Goal: Task Accomplishment & Management: Manage account settings

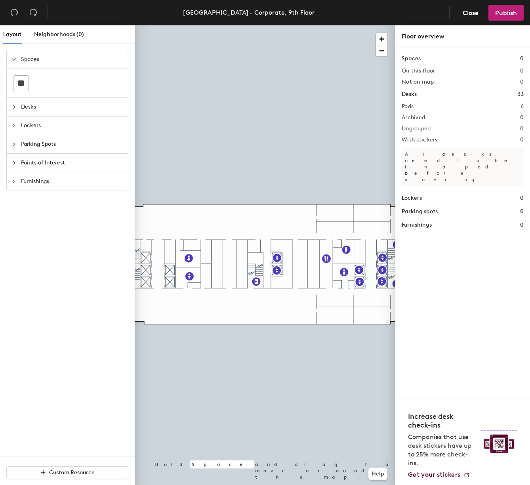
click at [405, 93] on h1 "Desks" at bounding box center [409, 94] width 15 height 9
click at [15, 108] on icon "collapsed" at bounding box center [13, 107] width 5 height 5
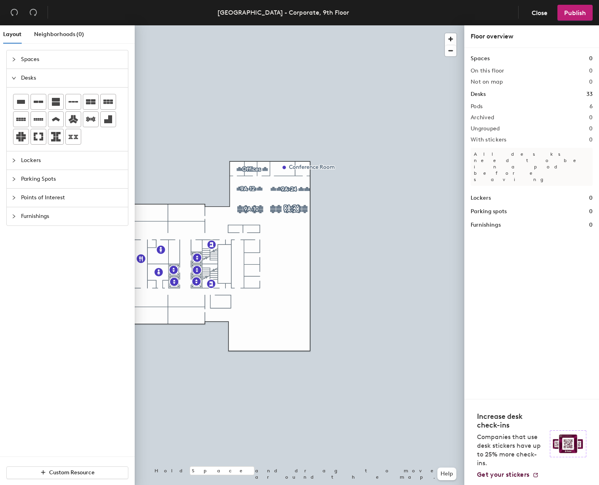
click at [237, 25] on div at bounding box center [299, 25] width 329 height 0
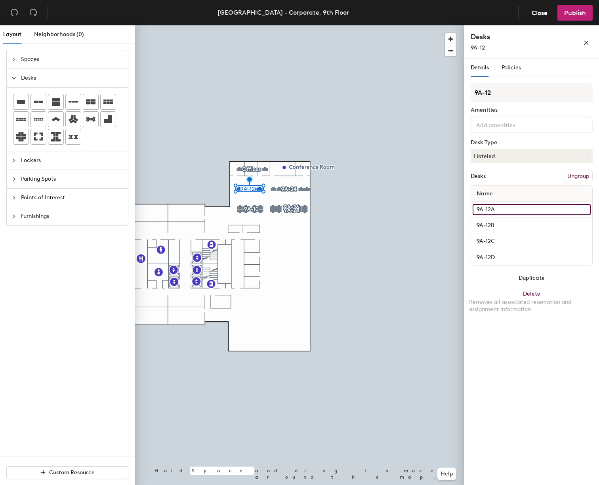
click at [491, 210] on input "9A-12A" at bounding box center [531, 209] width 118 height 11
click at [490, 225] on input "9A-12B" at bounding box center [531, 225] width 118 height 11
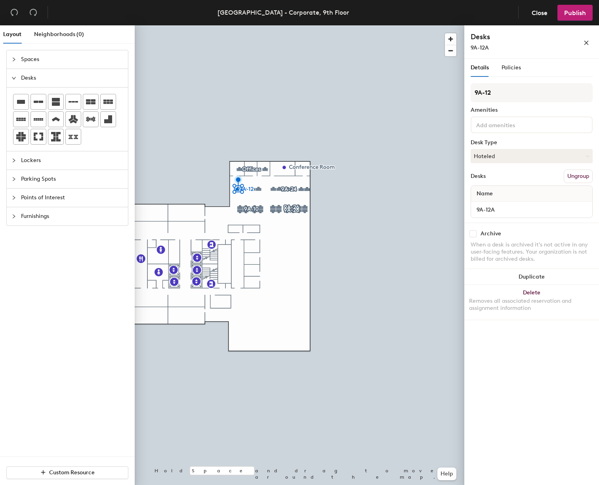
click at [473, 234] on input "checkbox" at bounding box center [472, 233] width 7 height 7
checkbox input "true"
click at [471, 234] on input "checkbox" at bounding box center [472, 233] width 7 height 7
checkbox input "true"
click at [474, 234] on input "checkbox" at bounding box center [472, 233] width 7 height 7
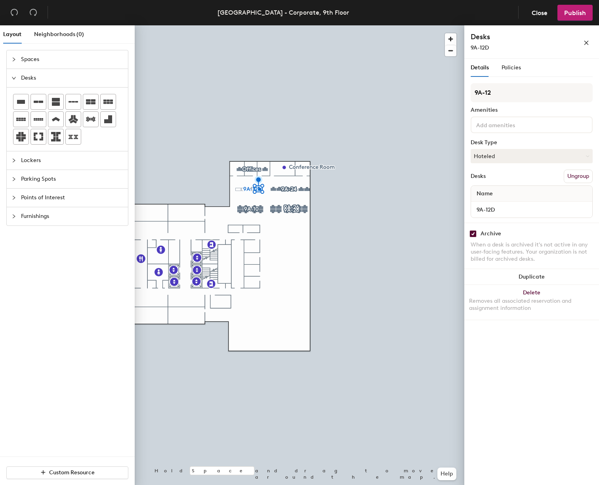
checkbox input "true"
click at [475, 232] on input "checkbox" at bounding box center [472, 233] width 7 height 7
checkbox input "true"
click at [473, 232] on input "checkbox" at bounding box center [472, 233] width 7 height 7
checkbox input "true"
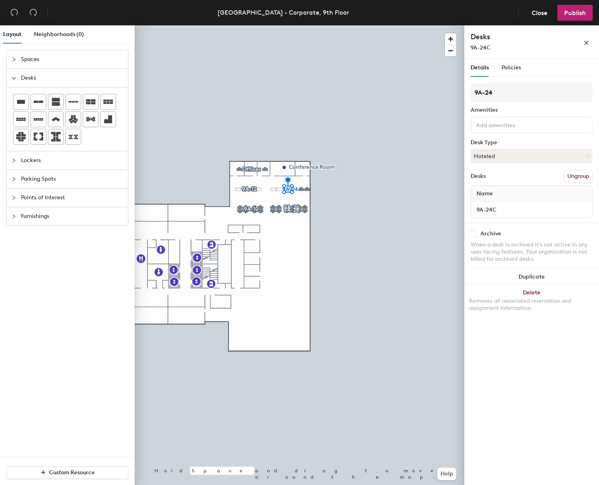
click at [473, 232] on input "checkbox" at bounding box center [472, 233] width 7 height 7
checkbox input "true"
click at [255, 25] on div at bounding box center [299, 25] width 329 height 0
click at [473, 233] on input "checkbox" at bounding box center [472, 233] width 7 height 7
checkbox input "true"
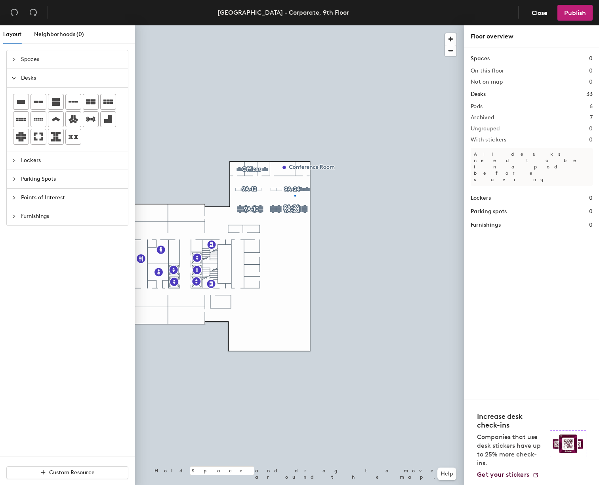
click at [294, 25] on div at bounding box center [299, 25] width 329 height 0
click at [295, 25] on div at bounding box center [299, 25] width 329 height 0
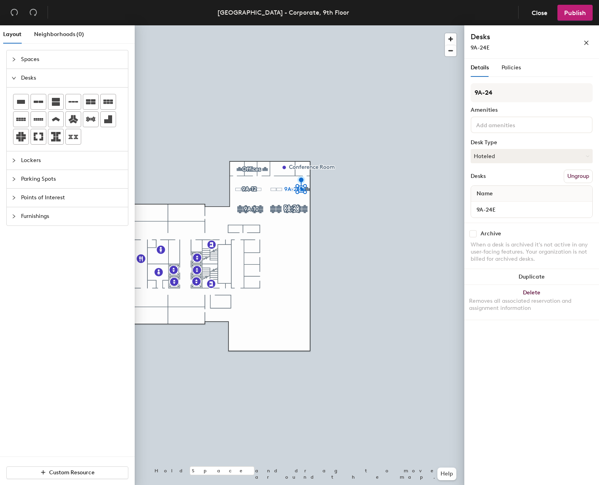
click at [475, 235] on input "checkbox" at bounding box center [472, 233] width 7 height 7
checkbox input "true"
click at [474, 236] on input "checkbox" at bounding box center [472, 233] width 7 height 7
checkbox input "true"
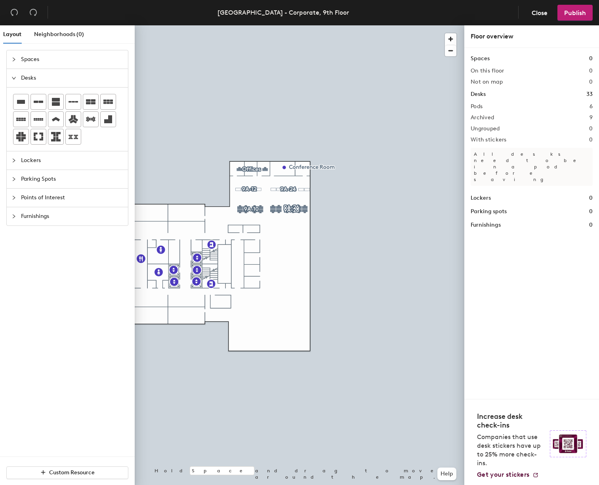
click at [293, 25] on div at bounding box center [299, 25] width 329 height 0
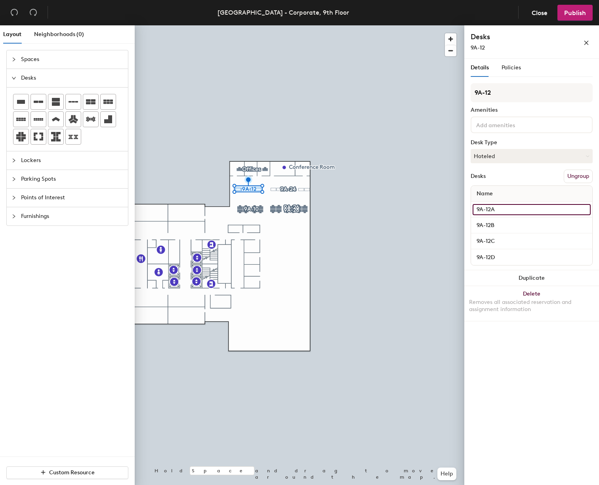
click at [492, 211] on input "9A-12A" at bounding box center [531, 209] width 118 height 11
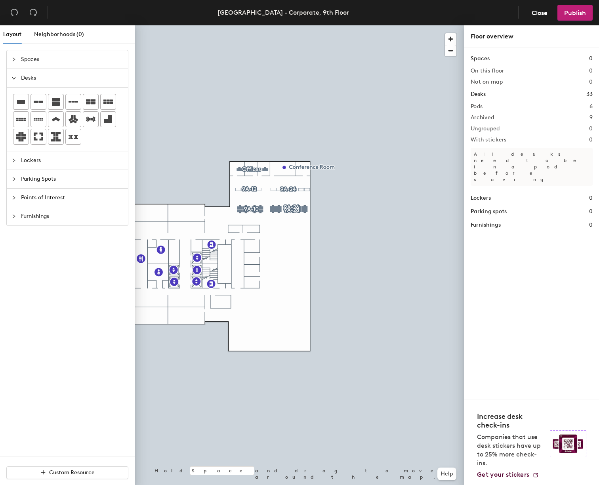
click at [236, 25] on div at bounding box center [299, 25] width 329 height 0
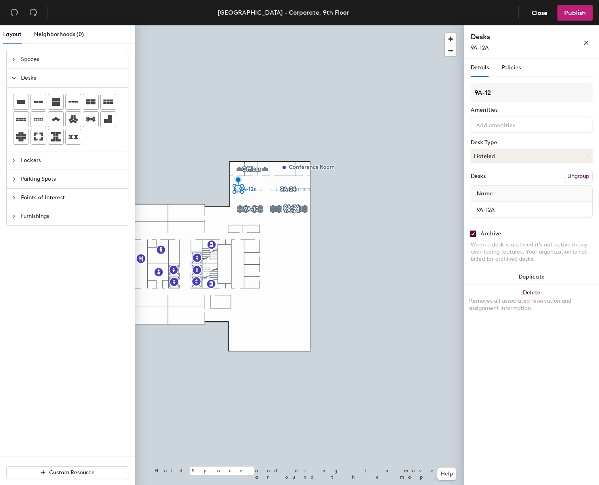
click at [473, 233] on input "checkbox" at bounding box center [472, 233] width 7 height 7
checkbox input "false"
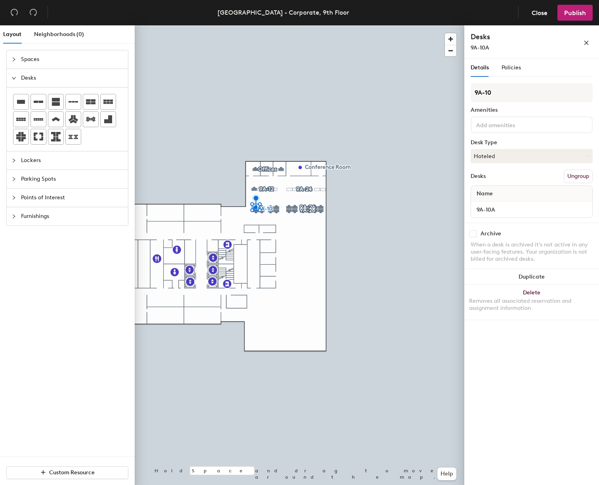
click at [475, 233] on input "checkbox" at bounding box center [472, 233] width 7 height 7
checkbox input "true"
click at [473, 233] on input "checkbox" at bounding box center [472, 233] width 7 height 7
checkbox input "true"
click at [473, 235] on input "checkbox" at bounding box center [472, 233] width 7 height 7
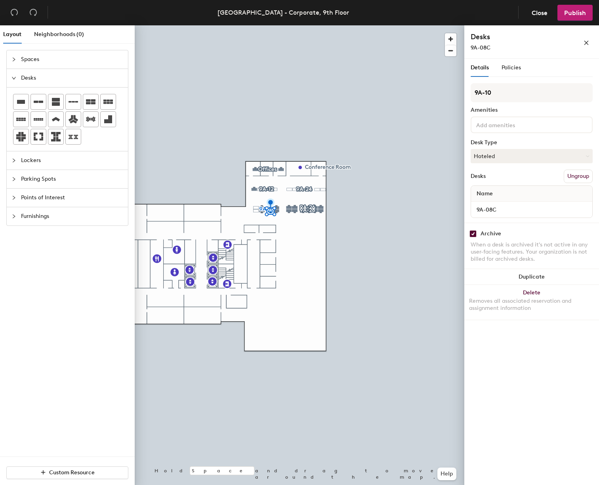
checkbox input "true"
click at [476, 233] on input "checkbox" at bounding box center [472, 233] width 7 height 7
checkbox input "true"
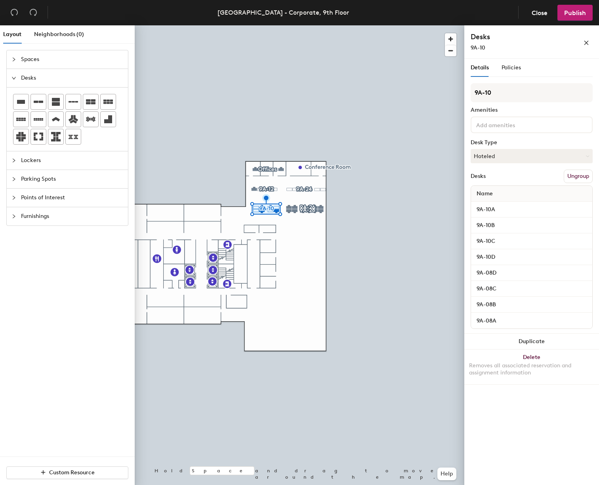
click at [281, 25] on div at bounding box center [299, 25] width 329 height 0
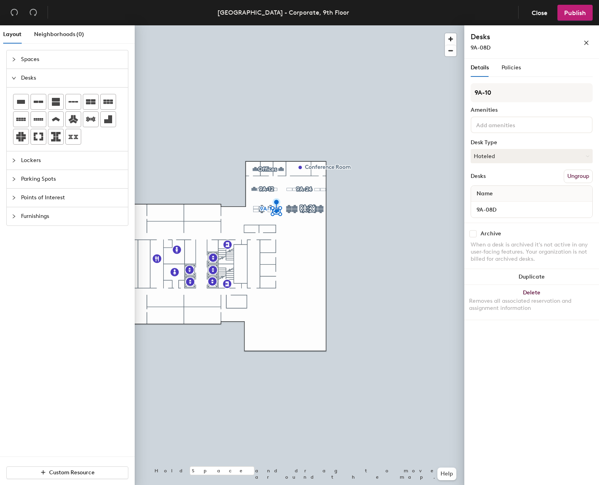
click at [263, 25] on div at bounding box center [299, 25] width 329 height 0
click at [269, 25] on div at bounding box center [299, 25] width 329 height 0
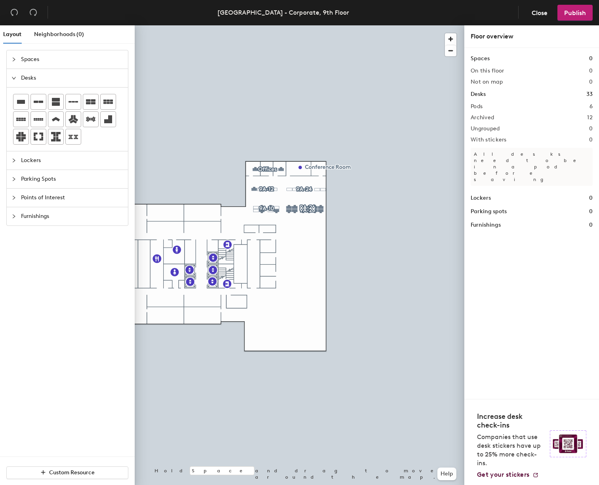
click at [270, 25] on div at bounding box center [299, 25] width 329 height 0
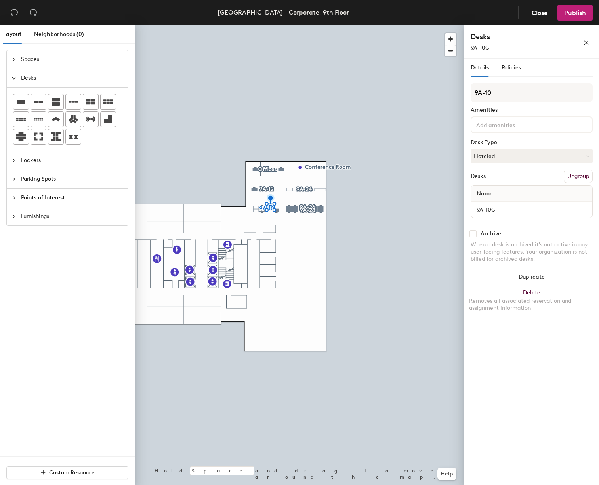
click at [474, 236] on input "checkbox" at bounding box center [472, 233] width 7 height 7
checkbox input "true"
click at [317, 25] on div at bounding box center [299, 25] width 329 height 0
click at [474, 236] on input "checkbox" at bounding box center [472, 233] width 7 height 7
checkbox input "true"
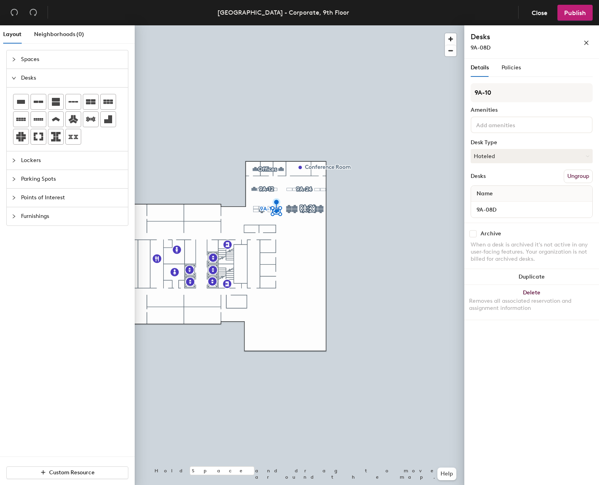
click at [270, 25] on div at bounding box center [299, 25] width 329 height 0
click at [263, 25] on div at bounding box center [299, 25] width 329 height 0
click at [283, 25] on div at bounding box center [299, 25] width 329 height 0
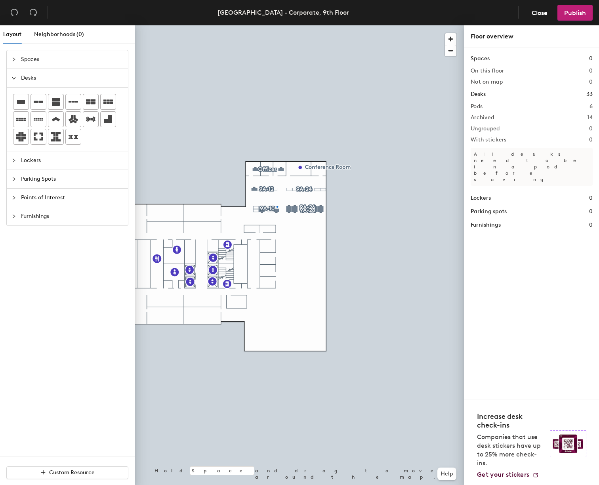
click at [276, 25] on div at bounding box center [299, 25] width 329 height 0
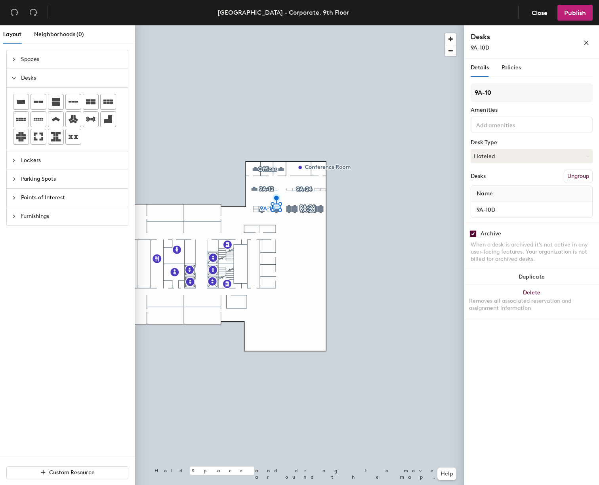
click at [273, 25] on div at bounding box center [299, 25] width 329 height 0
click at [269, 25] on div at bounding box center [299, 25] width 329 height 0
click at [474, 234] on input "checkbox" at bounding box center [472, 233] width 7 height 7
checkbox input "true"
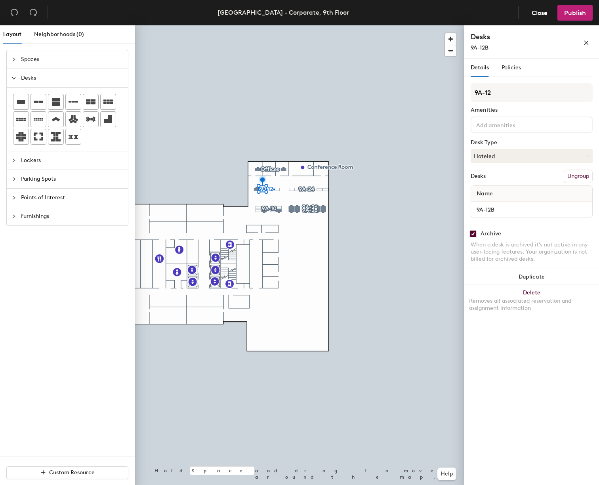
click at [273, 25] on div at bounding box center [299, 25] width 329 height 0
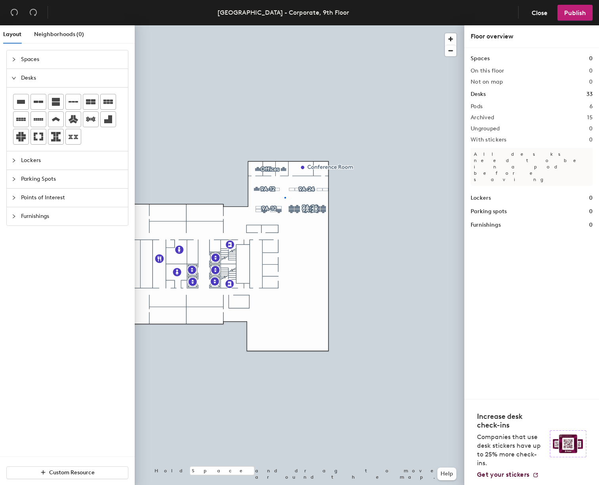
click at [284, 25] on div at bounding box center [299, 25] width 329 height 0
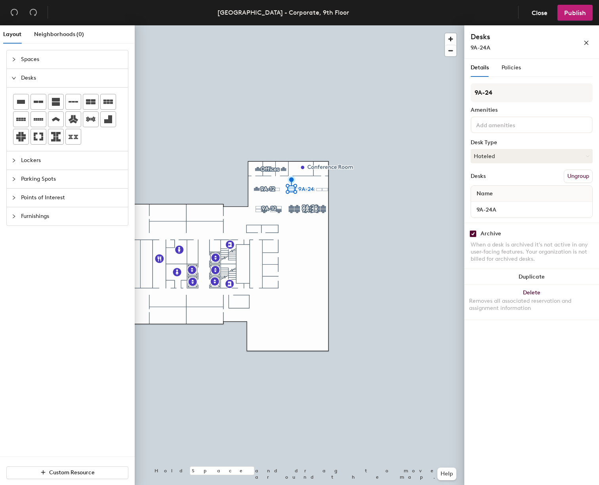
click at [299, 25] on div at bounding box center [299, 25] width 329 height 0
click at [474, 234] on input "checkbox" at bounding box center [472, 233] width 7 height 7
checkbox input "false"
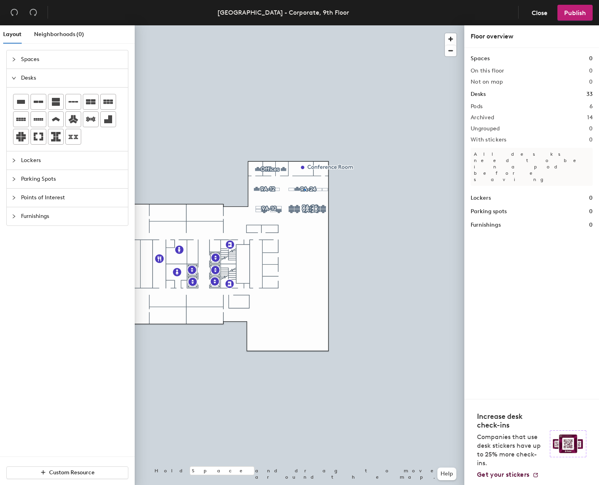
click at [304, 25] on div at bounding box center [299, 25] width 329 height 0
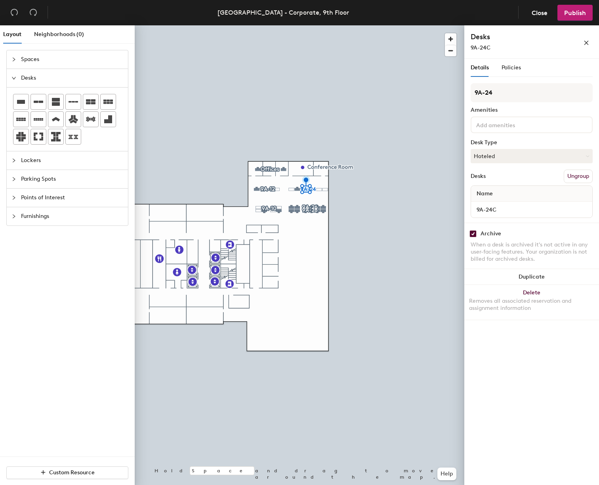
click at [307, 25] on div at bounding box center [299, 25] width 329 height 0
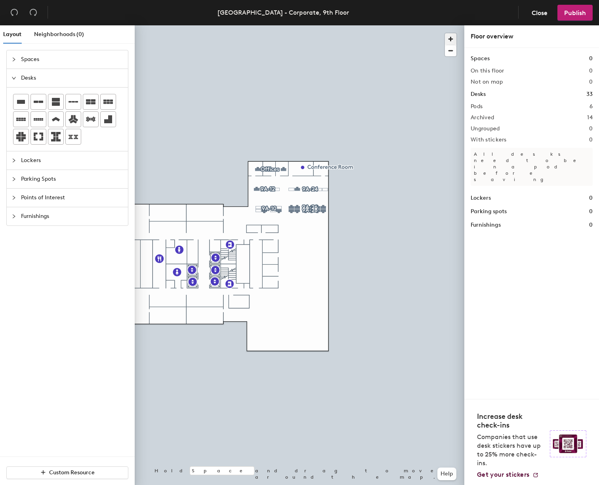
click at [453, 39] on span "button" at bounding box center [450, 38] width 11 height 11
click at [452, 39] on span "button" at bounding box center [450, 38] width 11 height 11
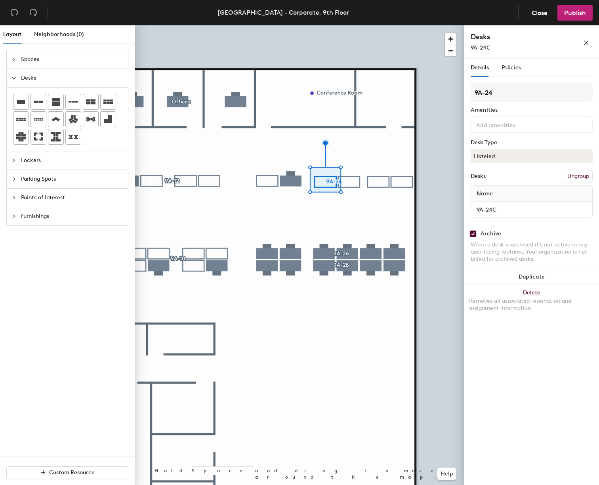
click at [472, 234] on input "checkbox" at bounding box center [472, 233] width 7 height 7
checkbox input "false"
click at [267, 25] on div at bounding box center [299, 25] width 329 height 0
click at [289, 25] on div at bounding box center [299, 25] width 329 height 0
click at [297, 25] on div at bounding box center [299, 25] width 329 height 0
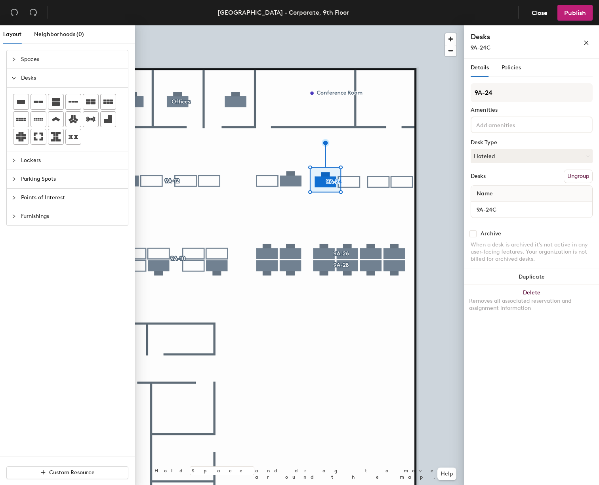
click at [352, 25] on div at bounding box center [299, 25] width 329 height 0
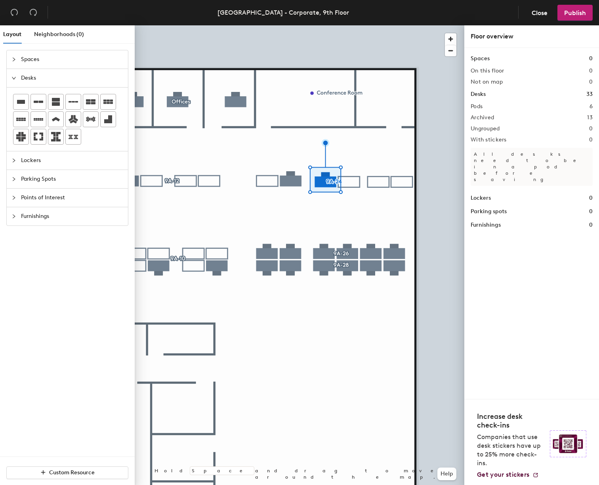
click at [349, 25] on div at bounding box center [299, 25] width 329 height 0
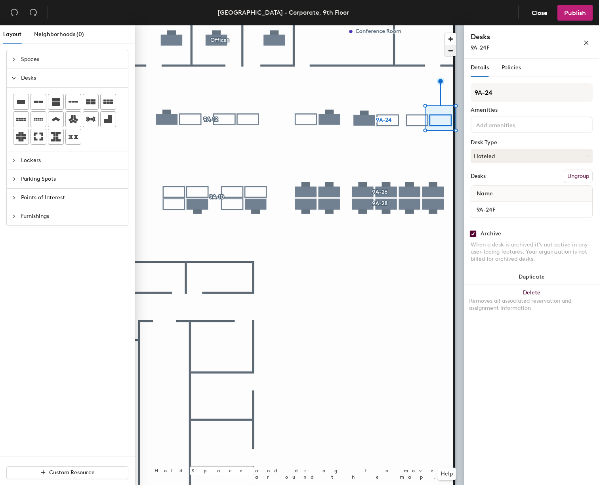
click at [449, 50] on span "button" at bounding box center [450, 50] width 11 height 11
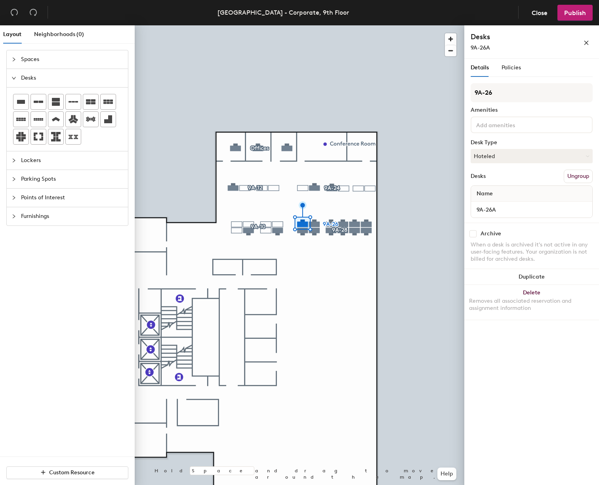
click at [473, 232] on input "checkbox" at bounding box center [472, 233] width 7 height 7
checkbox input "true"
click at [472, 236] on input "checkbox" at bounding box center [472, 233] width 7 height 7
checkbox input "true"
click at [474, 232] on input "checkbox" at bounding box center [472, 233] width 7 height 7
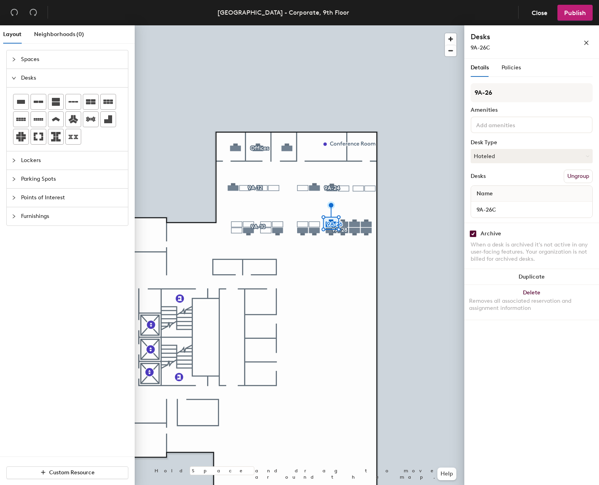
checkbox input "true"
click at [474, 233] on input "checkbox" at bounding box center [472, 233] width 7 height 7
checkbox input "true"
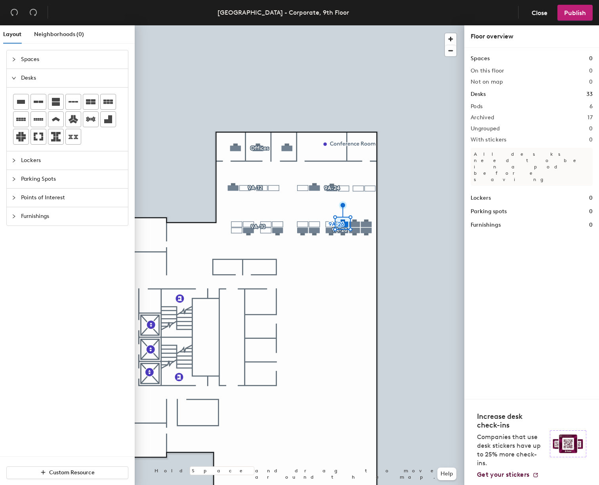
click at [354, 25] on div at bounding box center [299, 25] width 329 height 0
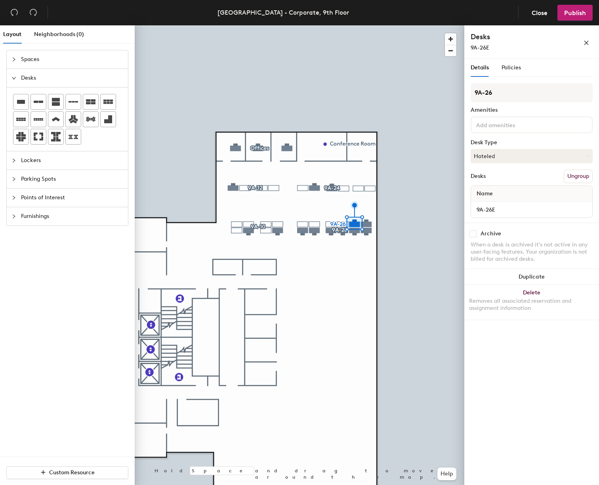
click at [472, 232] on input "checkbox" at bounding box center [472, 233] width 7 height 7
checkbox input "true"
click at [335, 25] on div at bounding box center [299, 25] width 329 height 0
click at [473, 232] on input "checkbox" at bounding box center [472, 233] width 7 height 7
checkbox input "true"
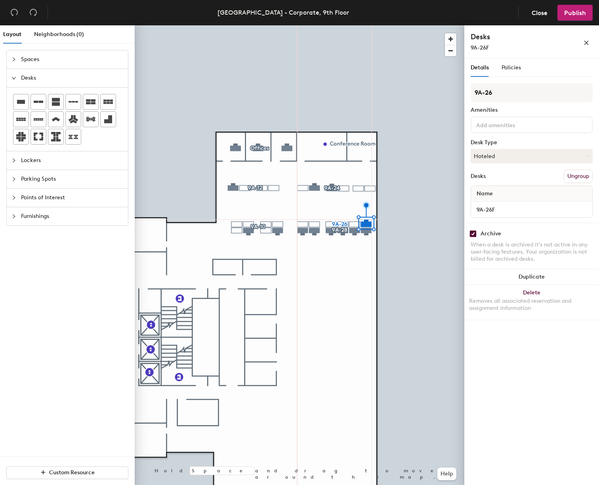
click at [336, 25] on div at bounding box center [299, 25] width 329 height 0
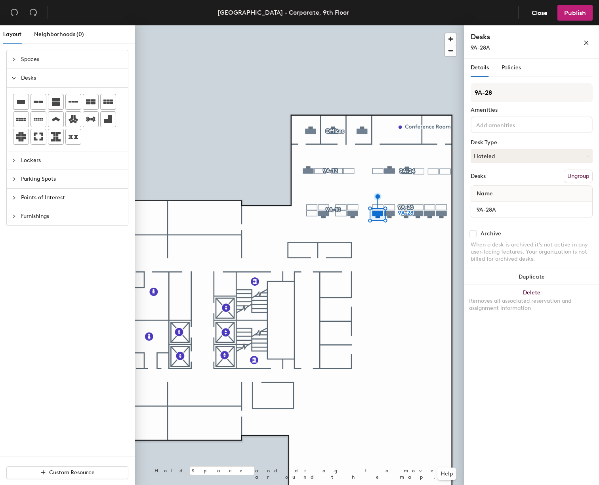
click at [392, 25] on div at bounding box center [299, 25] width 329 height 0
click at [437, 25] on div at bounding box center [299, 25] width 329 height 0
click at [471, 234] on input "checkbox" at bounding box center [472, 233] width 7 height 7
checkbox input "true"
click at [393, 25] on div at bounding box center [299, 25] width 329 height 0
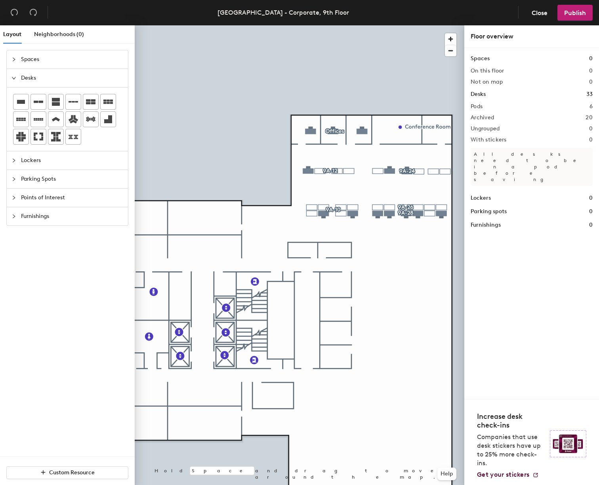
click at [440, 25] on div at bounding box center [299, 25] width 329 height 0
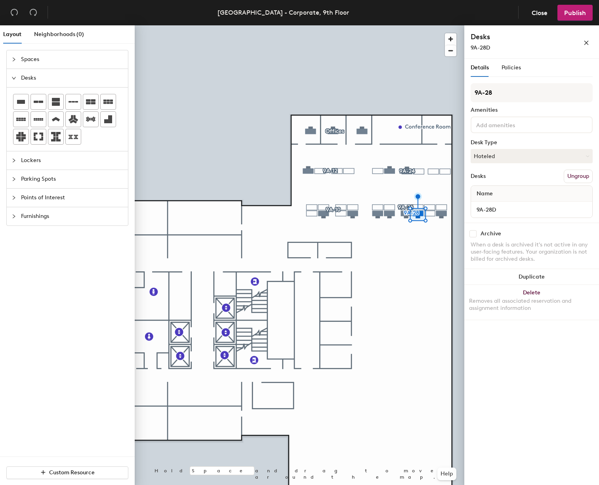
click at [472, 234] on input "checkbox" at bounding box center [472, 233] width 7 height 7
checkbox input "true"
click at [472, 233] on input "checkbox" at bounding box center [472, 233] width 7 height 7
checkbox input "true"
click at [474, 232] on input "checkbox" at bounding box center [472, 233] width 7 height 7
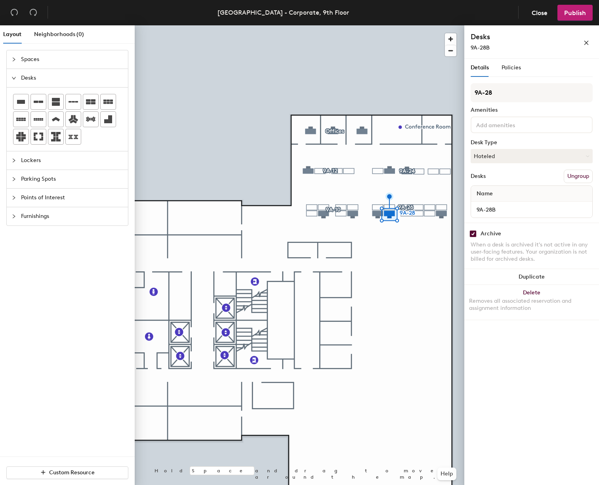
checkbox input "true"
click at [474, 233] on input "checkbox" at bounding box center [472, 233] width 7 height 7
checkbox input "true"
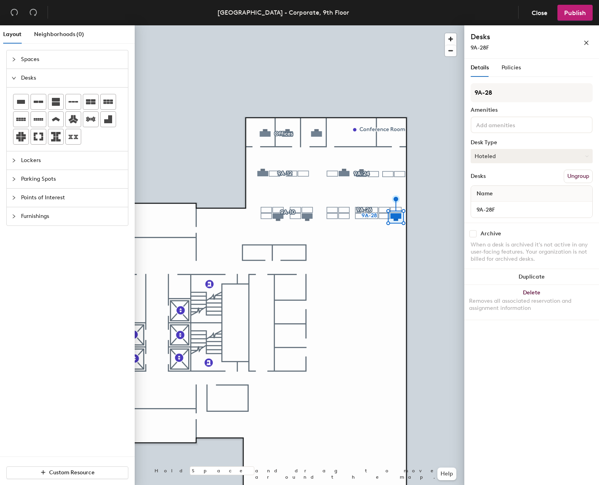
click at [385, 25] on div at bounding box center [299, 25] width 329 height 0
click at [359, 25] on div at bounding box center [299, 25] width 329 height 0
click at [399, 25] on div at bounding box center [299, 25] width 329 height 0
click at [570, 15] on span "Publish" at bounding box center [575, 13] width 22 height 8
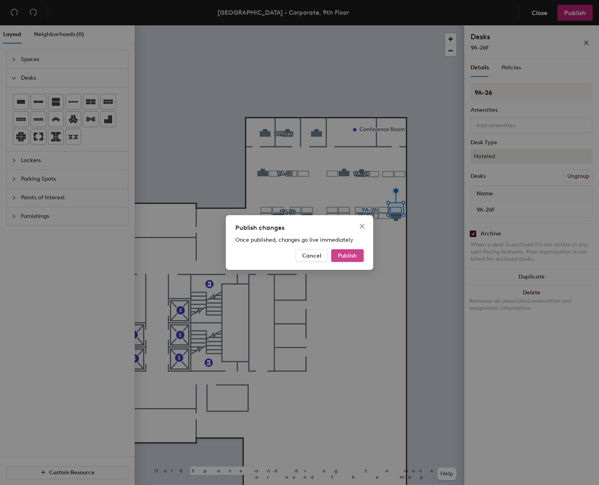
click at [343, 252] on span "Publish" at bounding box center [347, 255] width 19 height 7
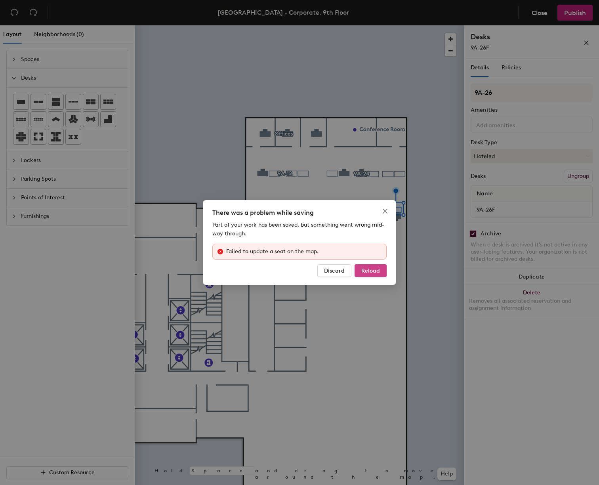
click at [369, 273] on span "Reload" at bounding box center [370, 270] width 19 height 7
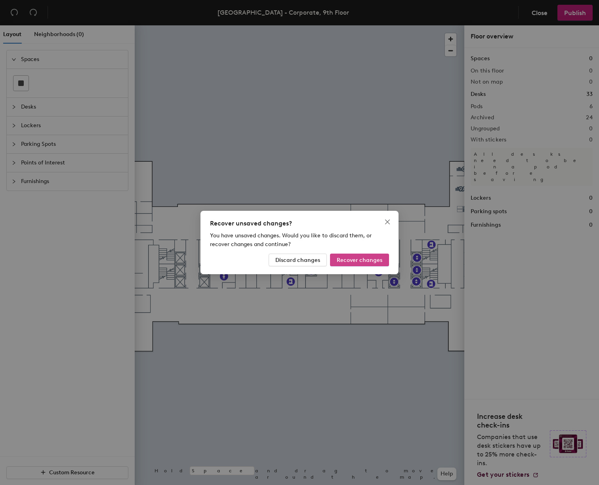
click at [344, 263] on span "Recover changes" at bounding box center [360, 260] width 46 height 7
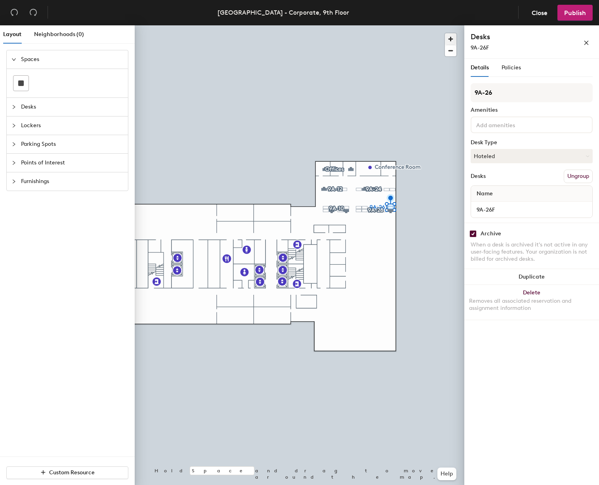
click at [451, 36] on span "button" at bounding box center [450, 38] width 11 height 11
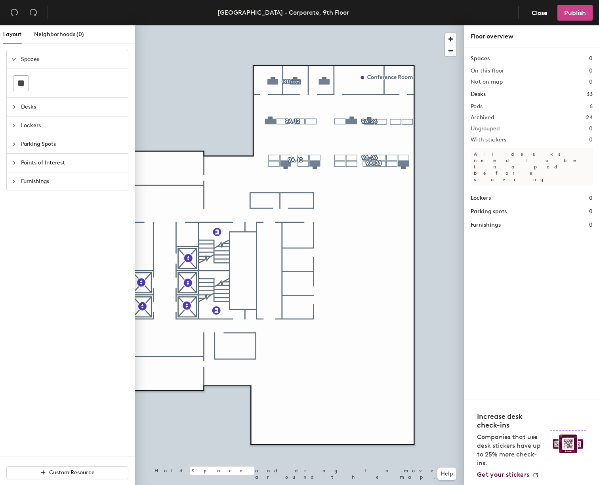
click at [570, 16] on span "Publish" at bounding box center [575, 13] width 22 height 8
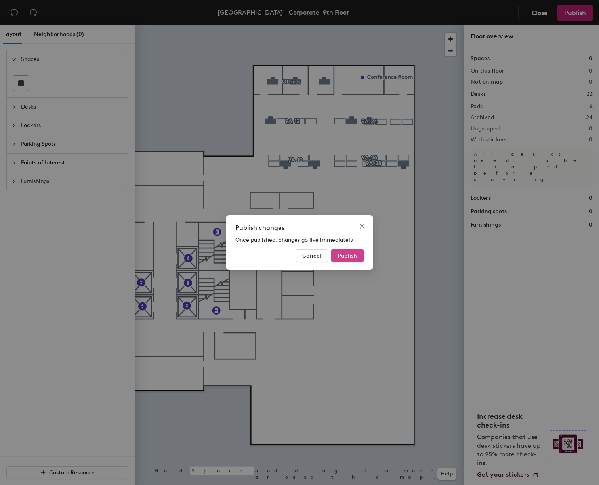
click at [337, 257] on button "Publish" at bounding box center [347, 255] width 32 height 13
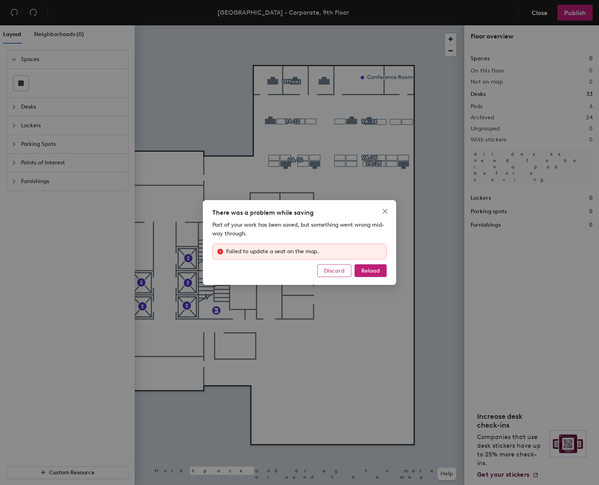
click at [333, 272] on span "Discard" at bounding box center [334, 270] width 21 height 7
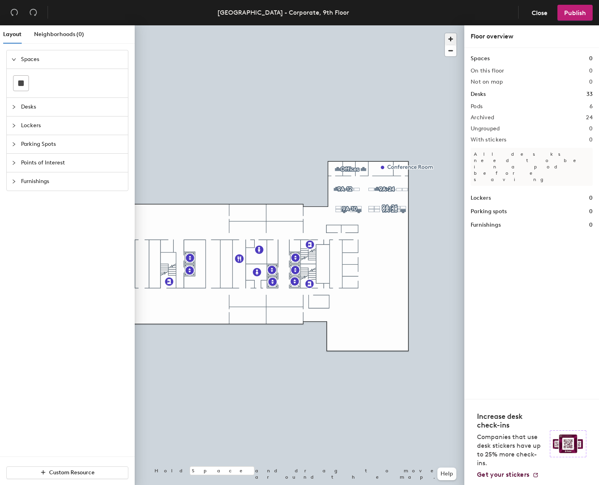
click at [449, 38] on span "button" at bounding box center [450, 38] width 11 height 11
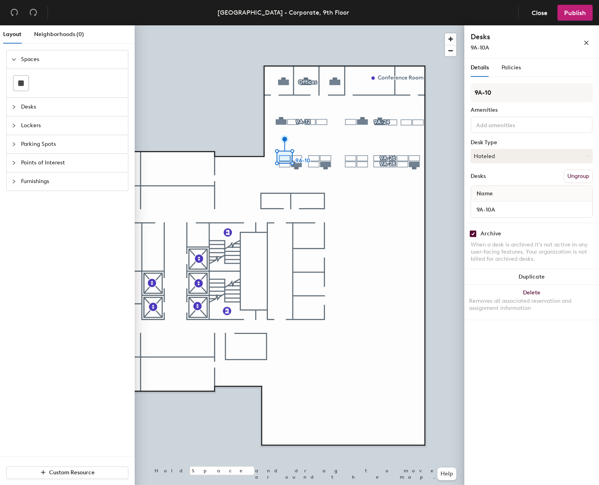
click at [283, 25] on div at bounding box center [299, 25] width 329 height 0
click at [302, 25] on div at bounding box center [299, 25] width 329 height 0
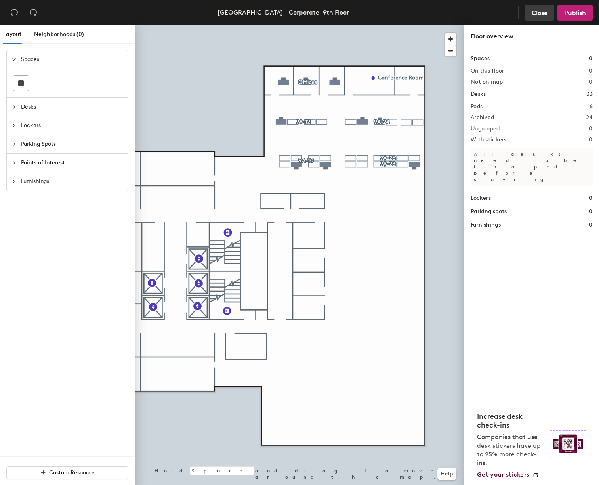
click at [543, 14] on span "Close" at bounding box center [539, 13] width 16 height 8
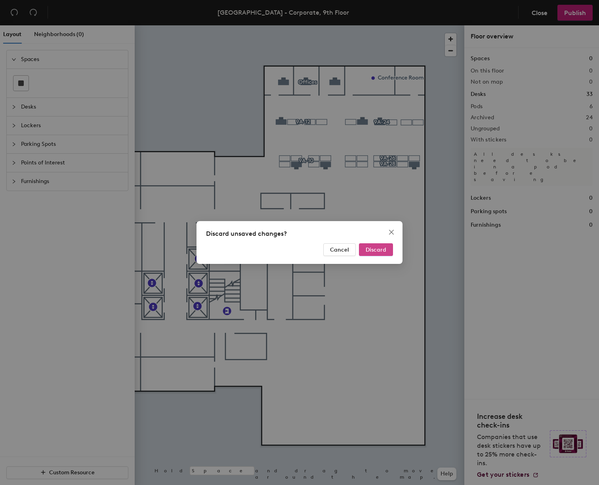
click at [368, 251] on span "Discard" at bounding box center [376, 249] width 21 height 7
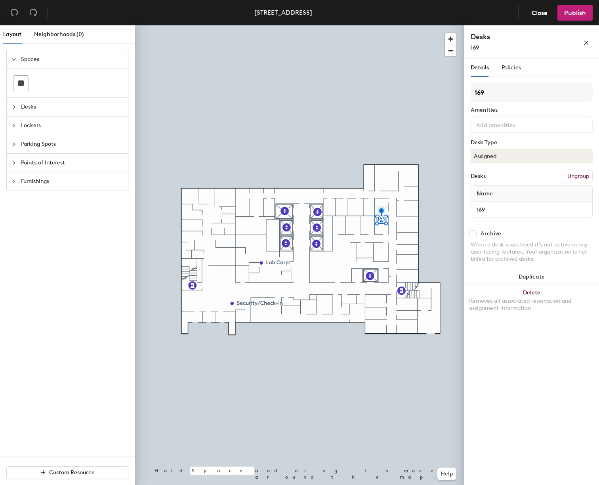
click at [476, 234] on input "checkbox" at bounding box center [472, 233] width 7 height 7
checkbox input "true"
click at [361, 25] on div at bounding box center [299, 25] width 329 height 0
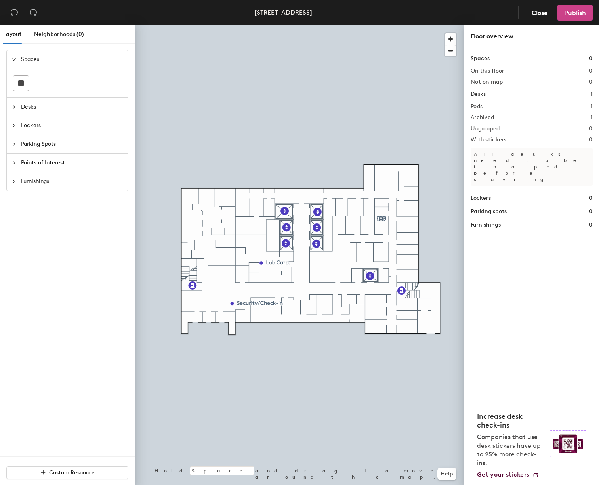
click at [569, 9] on span "Publish" at bounding box center [575, 13] width 22 height 8
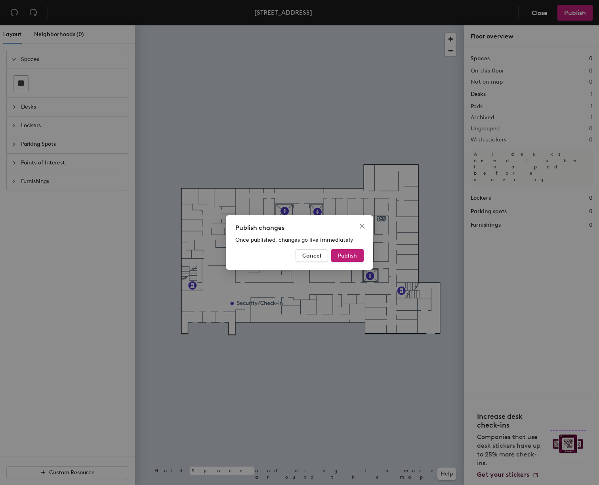
drag, startPoint x: 348, startPoint y: 255, endPoint x: 365, endPoint y: 239, distance: 23.0
click at [348, 255] on span "Publish" at bounding box center [347, 255] width 19 height 7
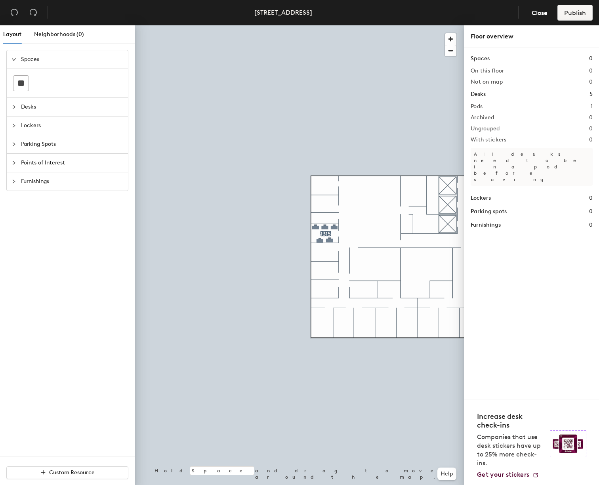
click at [318, 25] on div at bounding box center [299, 25] width 329 height 0
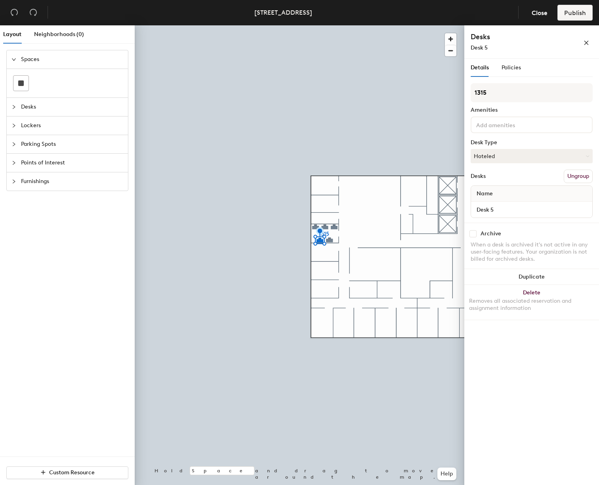
click at [333, 25] on div at bounding box center [299, 25] width 329 height 0
click at [472, 232] on input "checkbox" at bounding box center [472, 233] width 7 height 7
checkbox input "true"
click at [472, 234] on input "checkbox" at bounding box center [472, 233] width 7 height 7
checkbox input "true"
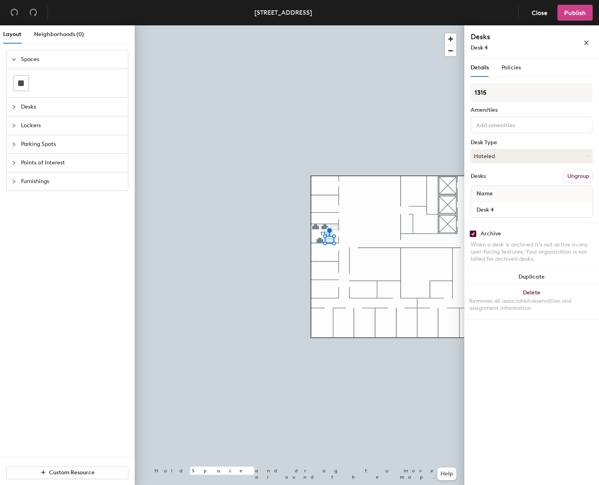
click at [567, 15] on span "Publish" at bounding box center [575, 13] width 22 height 8
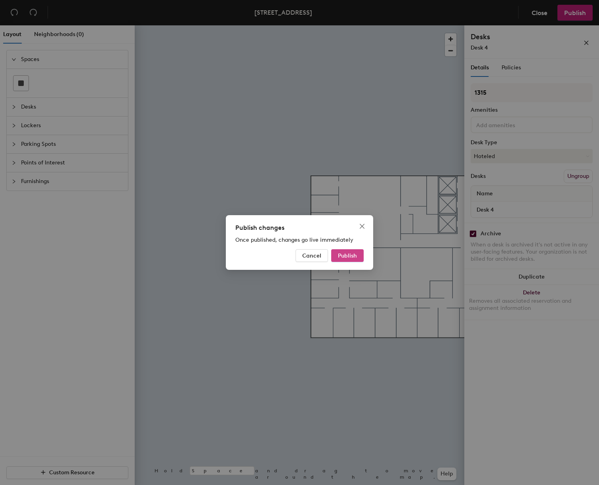
click at [339, 258] on span "Publish" at bounding box center [347, 255] width 19 height 7
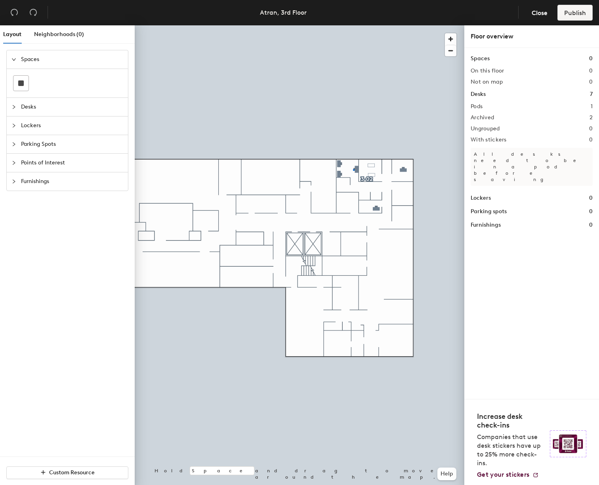
click at [353, 25] on div at bounding box center [299, 25] width 329 height 0
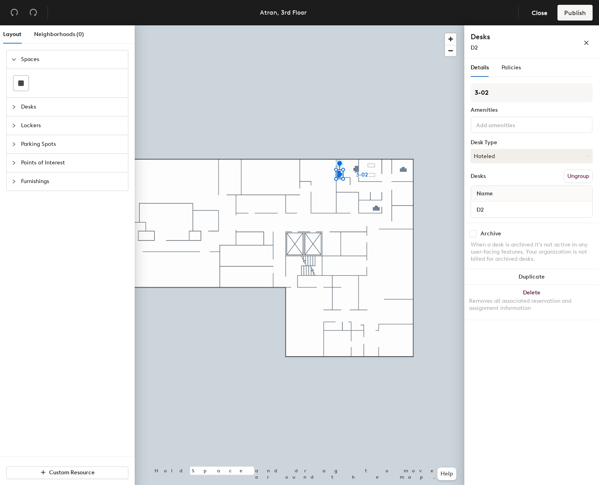
click at [355, 25] on div at bounding box center [299, 25] width 329 height 0
click at [400, 25] on div at bounding box center [299, 25] width 329 height 0
drag, startPoint x: 473, startPoint y: 235, endPoint x: 469, endPoint y: 233, distance: 5.3
click at [474, 235] on input "checkbox" at bounding box center [472, 233] width 7 height 7
checkbox input "true"
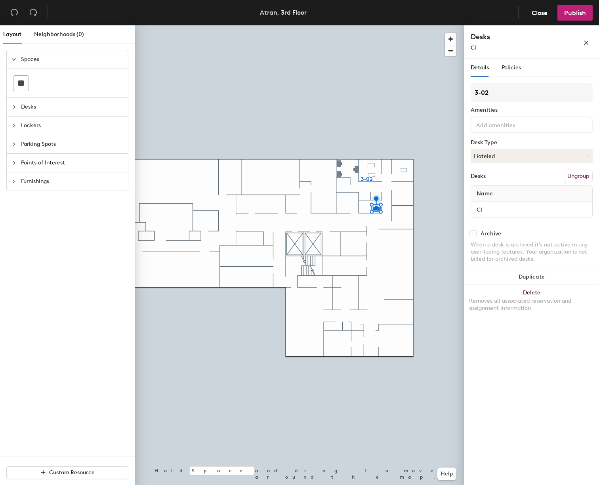
click at [473, 233] on input "checkbox" at bounding box center [472, 233] width 7 height 7
checkbox input "true"
click at [473, 234] on input "checkbox" at bounding box center [472, 233] width 7 height 7
checkbox input "true"
click at [340, 25] on div at bounding box center [299, 25] width 329 height 0
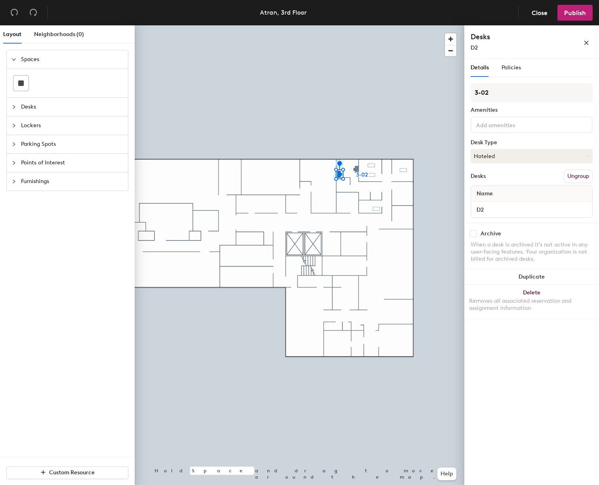
click at [357, 25] on div at bounding box center [299, 25] width 329 height 0
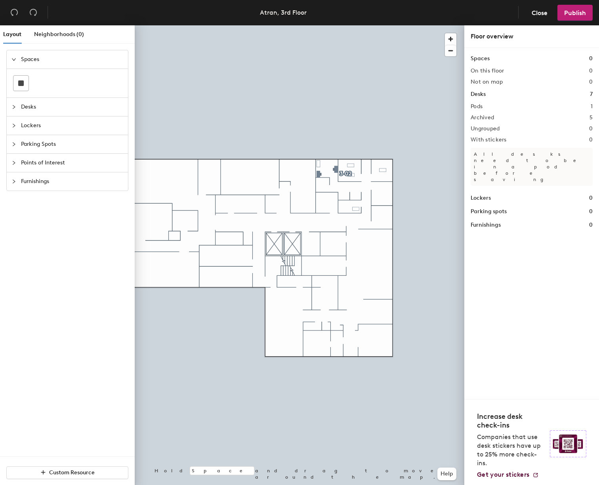
click at [477, 97] on h1 "Desks" at bounding box center [477, 94] width 15 height 9
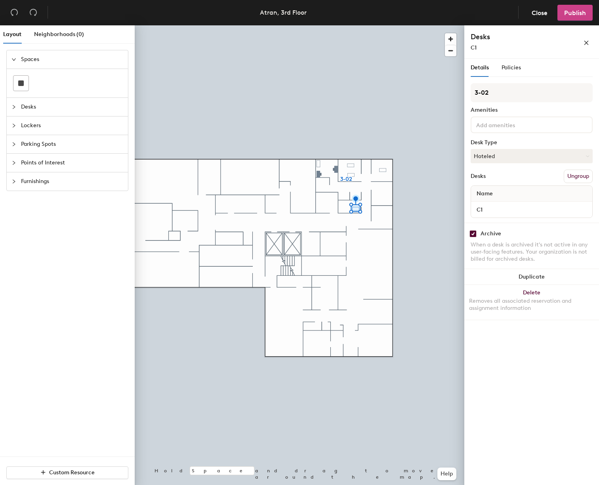
click at [573, 11] on span "Publish" at bounding box center [575, 13] width 22 height 8
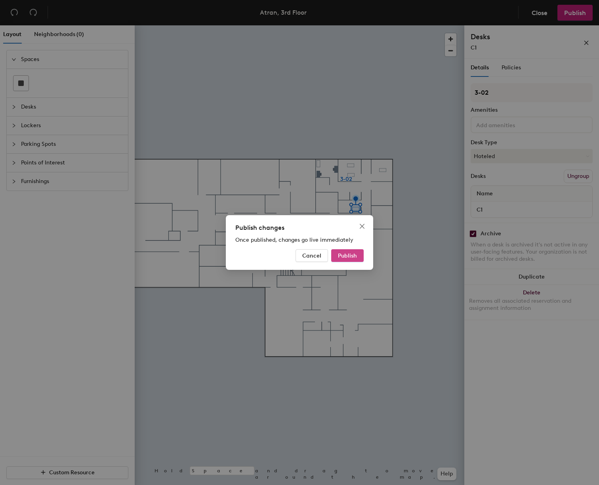
click at [348, 257] on span "Publish" at bounding box center [347, 255] width 19 height 7
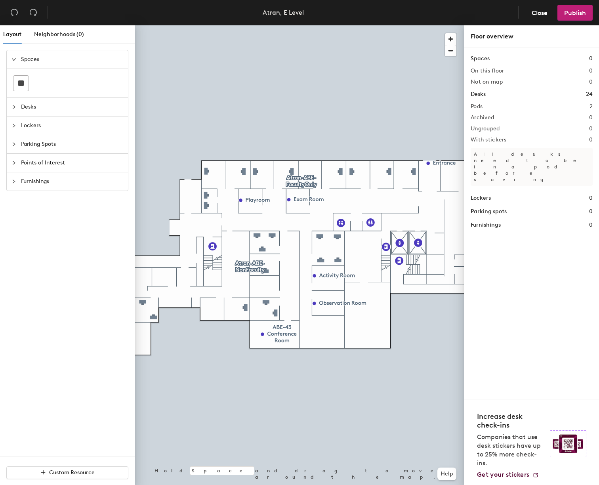
click at [256, 25] on div at bounding box center [299, 25] width 329 height 0
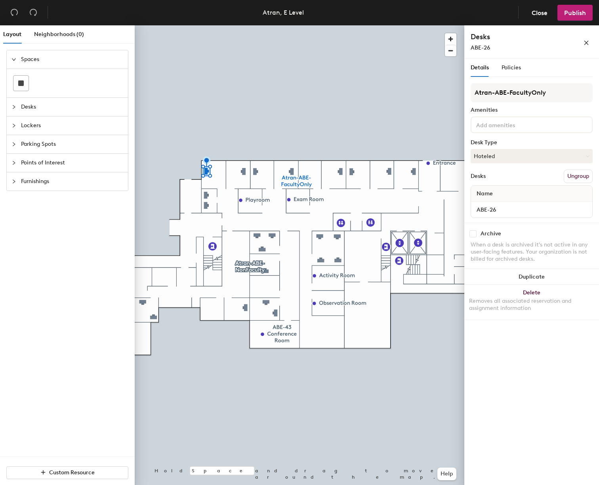
click at [244, 25] on div at bounding box center [299, 25] width 329 height 0
click at [474, 233] on input "checkbox" at bounding box center [472, 233] width 7 height 7
checkbox input "true"
click at [258, 25] on div at bounding box center [299, 25] width 329 height 0
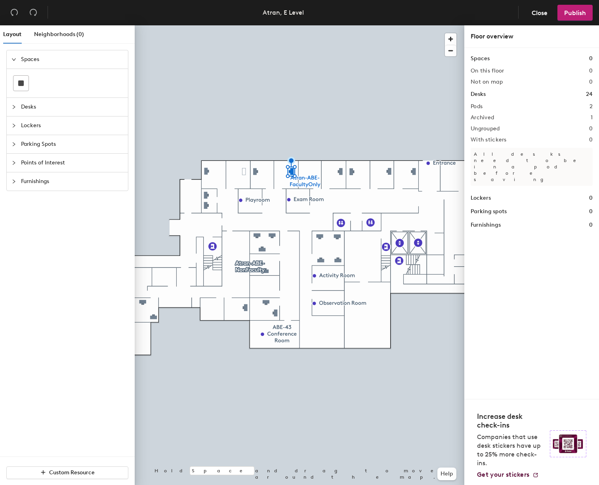
click at [257, 25] on div at bounding box center [299, 25] width 329 height 0
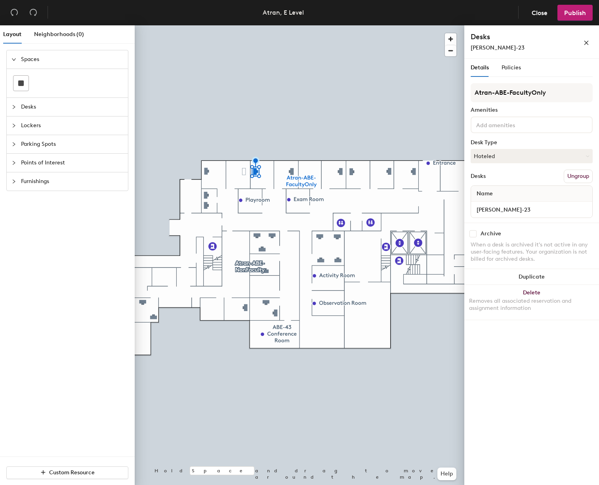
click at [340, 25] on div at bounding box center [299, 25] width 329 height 0
click at [350, 25] on div at bounding box center [299, 25] width 329 height 0
click at [473, 234] on input "checkbox" at bounding box center [472, 233] width 7 height 7
checkbox input "true"
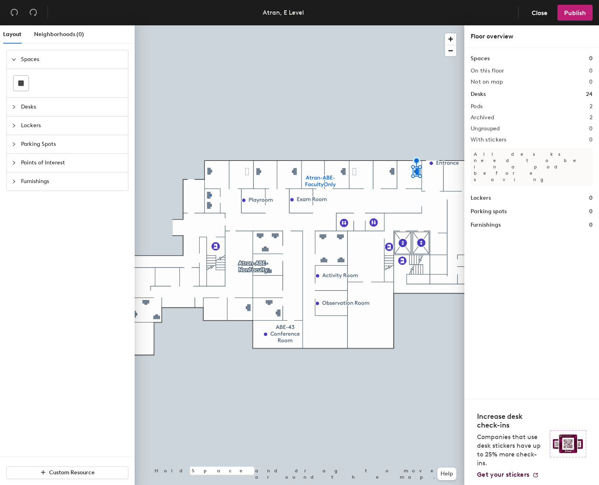
click at [210, 25] on div at bounding box center [299, 25] width 329 height 0
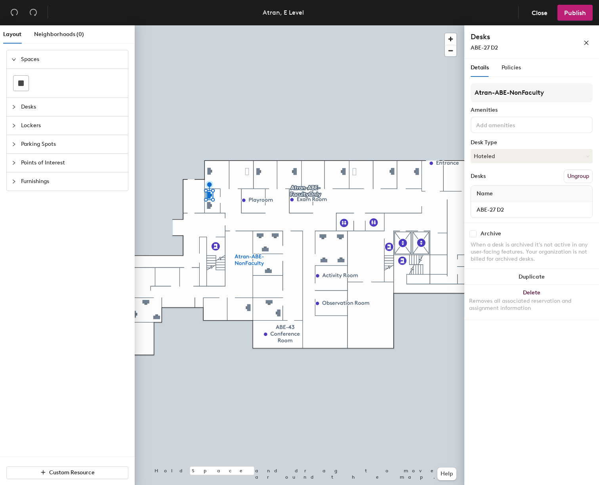
click at [209, 25] on div at bounding box center [299, 25] width 329 height 0
click at [204, 25] on div at bounding box center [299, 25] width 329 height 0
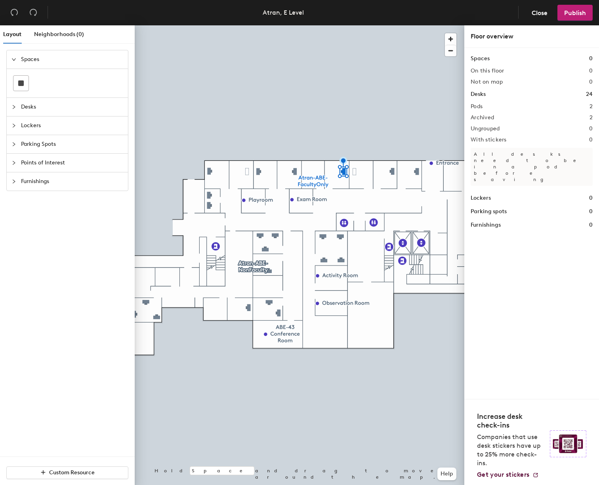
click at [211, 25] on div at bounding box center [299, 25] width 329 height 0
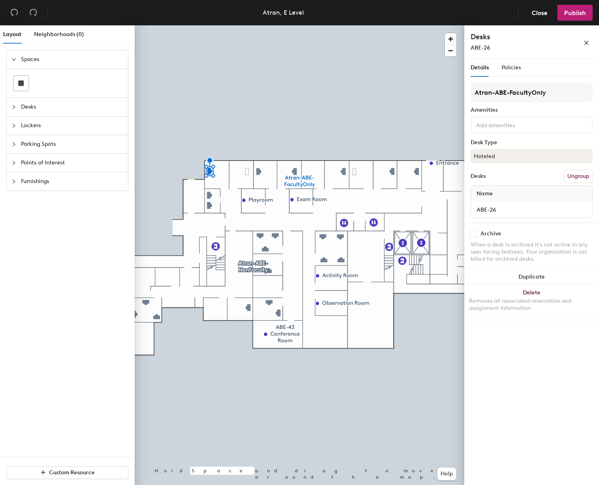
click at [342, 25] on div at bounding box center [299, 25] width 329 height 0
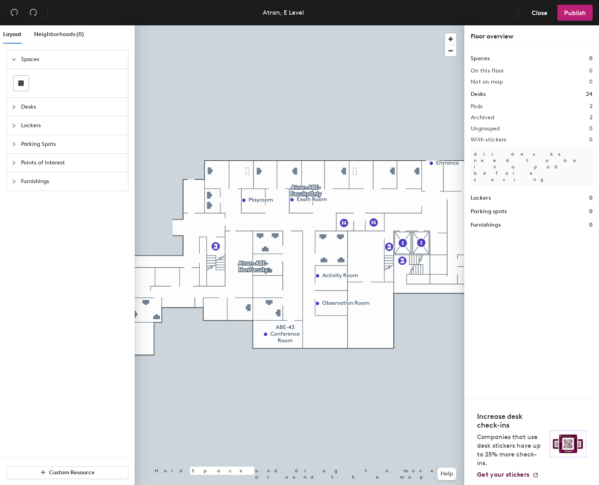
click at [11, 108] on icon "collapsed" at bounding box center [13, 107] width 5 height 5
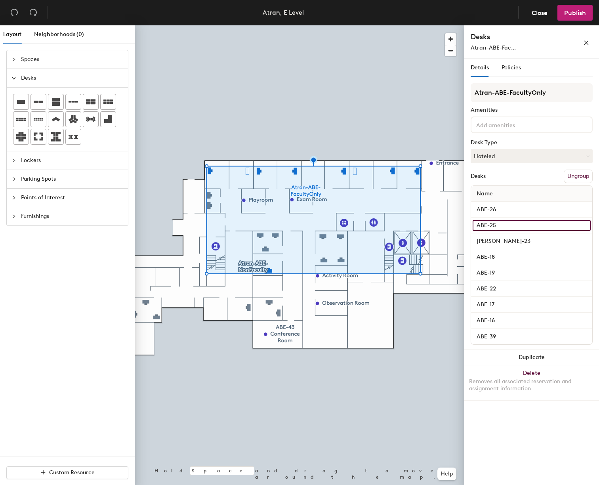
click at [491, 229] on input "ABE-25" at bounding box center [531, 225] width 118 height 11
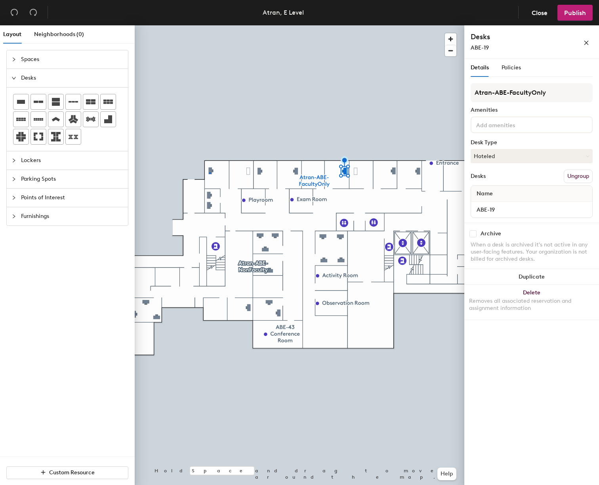
click at [210, 25] on div at bounding box center [299, 25] width 329 height 0
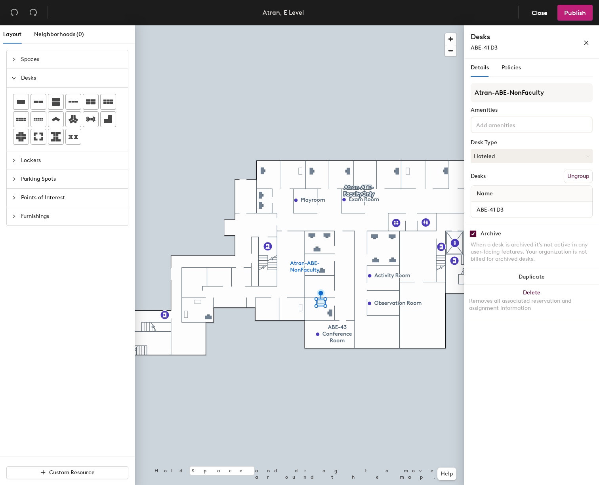
click at [331, 25] on div at bounding box center [299, 25] width 329 height 0
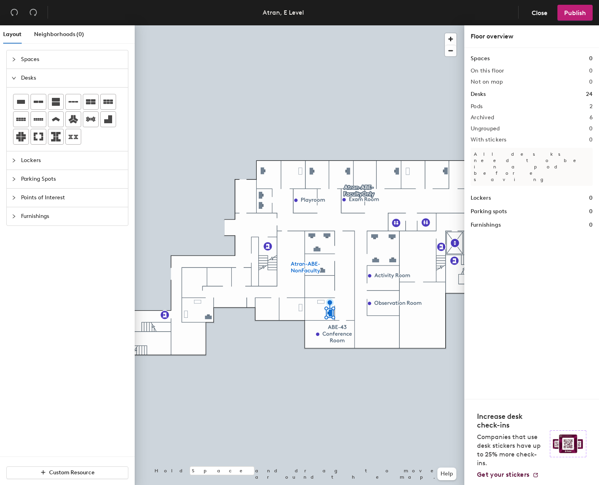
click at [375, 25] on div at bounding box center [299, 25] width 329 height 0
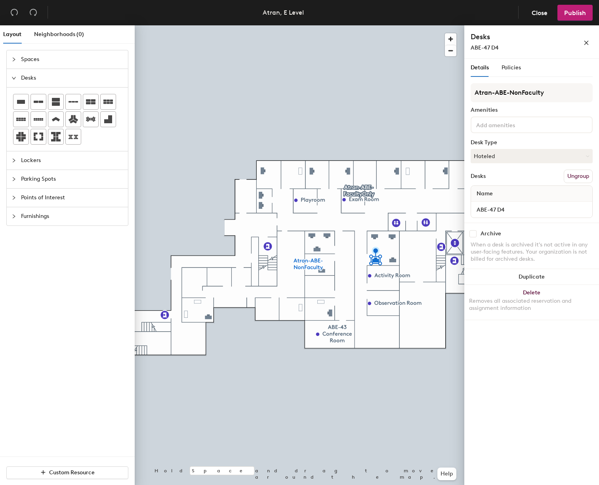
click at [472, 235] on input "checkbox" at bounding box center [472, 233] width 7 height 7
checkbox input "true"
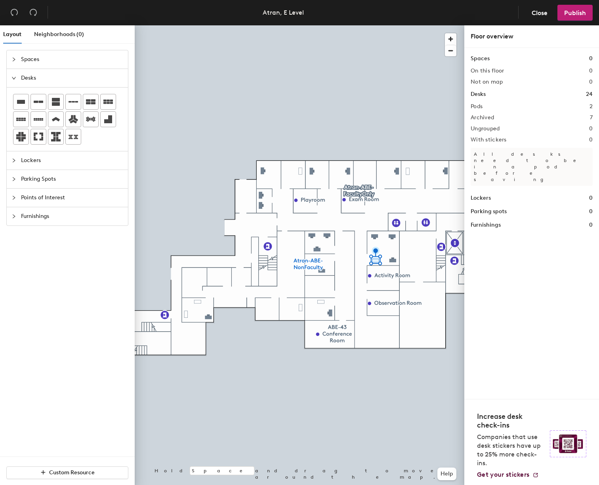
click at [393, 25] on div at bounding box center [299, 25] width 329 height 0
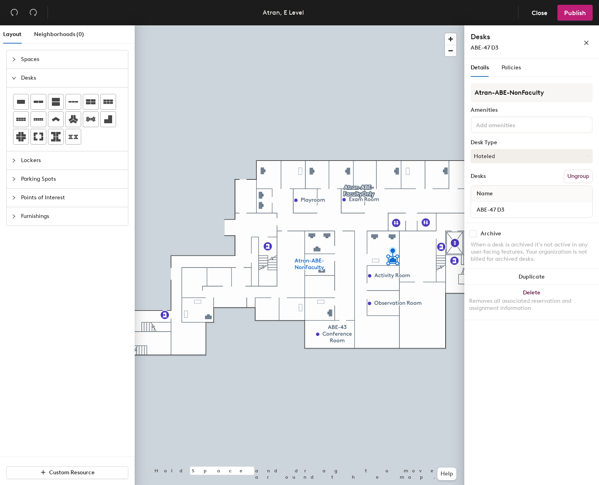
click at [474, 234] on input "checkbox" at bounding box center [472, 233] width 7 height 7
checkbox input "true"
click at [474, 232] on input "checkbox" at bounding box center [472, 233] width 7 height 7
checkbox input "true"
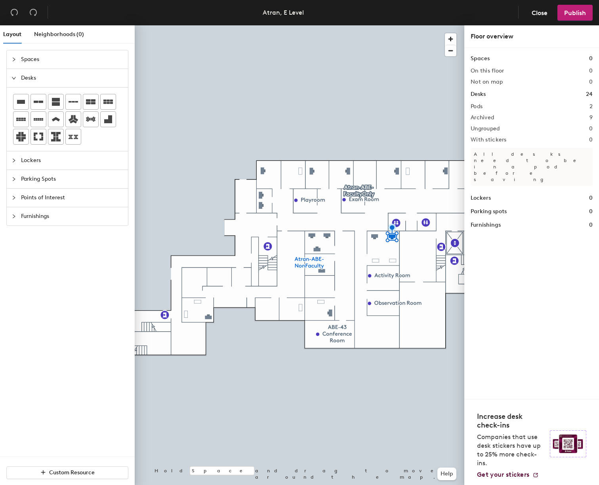
click at [376, 25] on div at bounding box center [299, 25] width 329 height 0
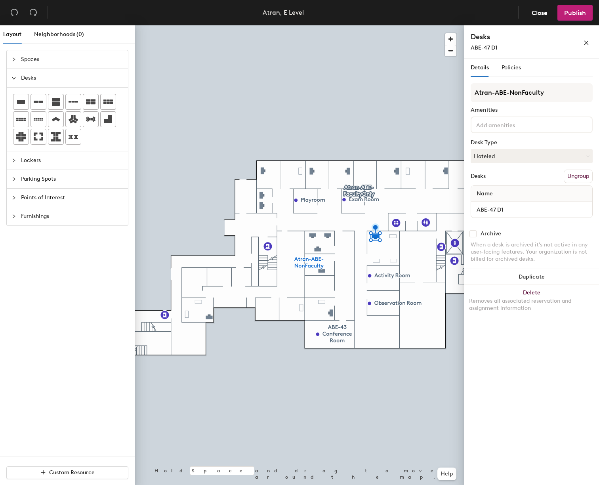
drag, startPoint x: 472, startPoint y: 234, endPoint x: 492, endPoint y: 232, distance: 20.7
click at [472, 234] on input "checkbox" at bounding box center [472, 233] width 7 height 7
checkbox input "true"
click at [331, 25] on div at bounding box center [299, 25] width 329 height 0
click at [317, 25] on div at bounding box center [299, 25] width 329 height 0
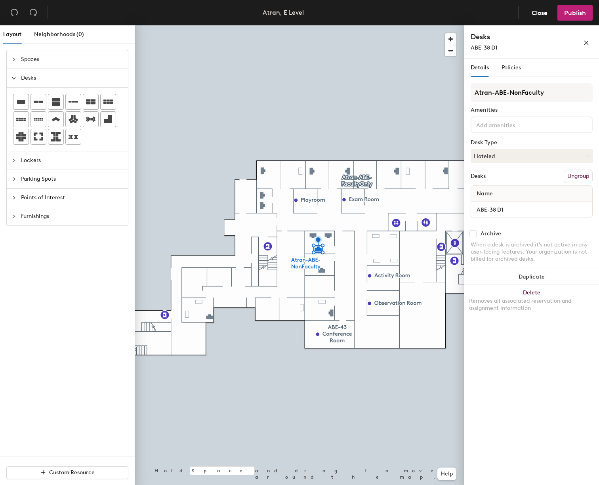
click at [473, 234] on input "checkbox" at bounding box center [472, 233] width 7 height 7
checkbox input "true"
click at [473, 234] on input "checkbox" at bounding box center [472, 233] width 7 height 7
checkbox input "true"
click at [314, 25] on div at bounding box center [299, 25] width 329 height 0
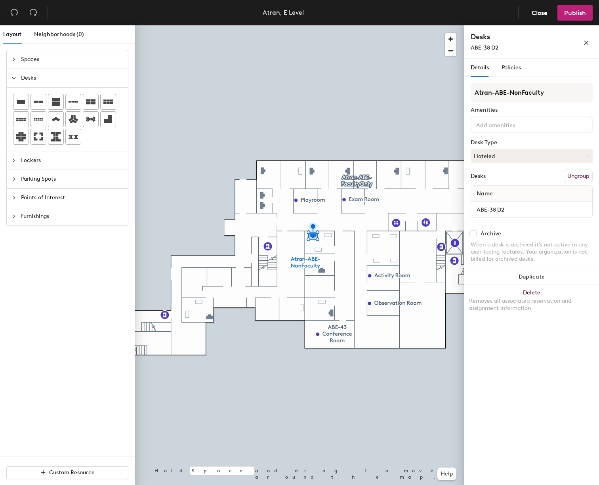
click at [400, 25] on div at bounding box center [299, 25] width 329 height 0
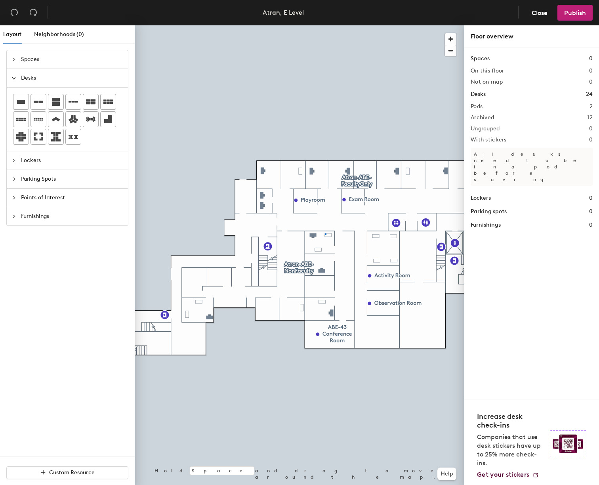
click at [325, 25] on div at bounding box center [299, 25] width 329 height 0
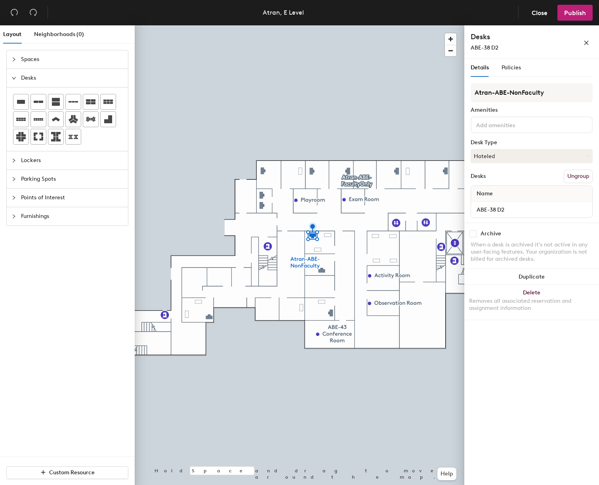
drag, startPoint x: 472, startPoint y: 233, endPoint x: 465, endPoint y: 234, distance: 6.8
click at [471, 233] on input "checkbox" at bounding box center [472, 233] width 7 height 7
checkbox input "true"
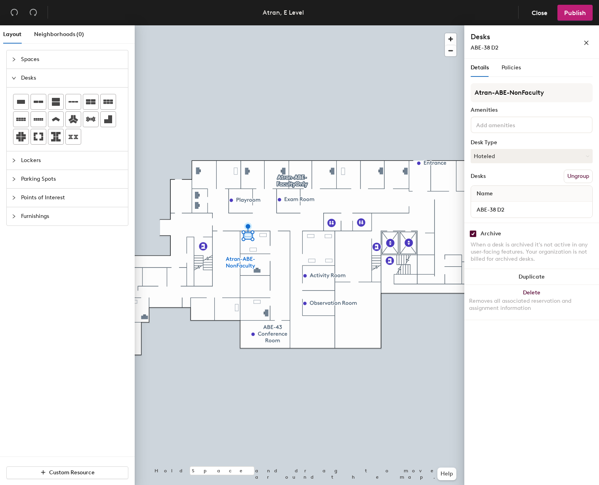
click at [266, 25] on div at bounding box center [299, 25] width 329 height 0
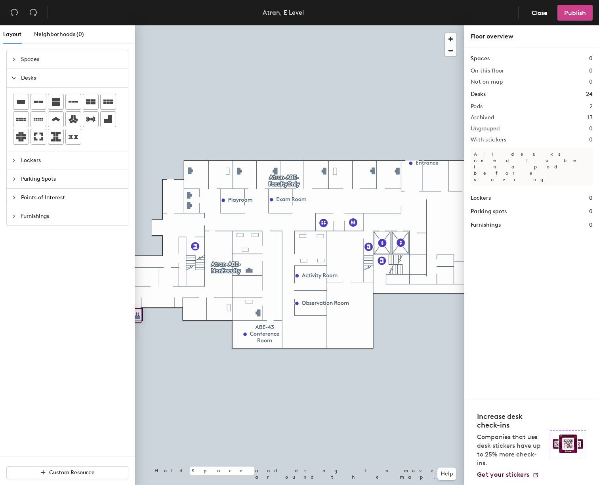
click at [569, 10] on span "Publish" at bounding box center [575, 13] width 22 height 8
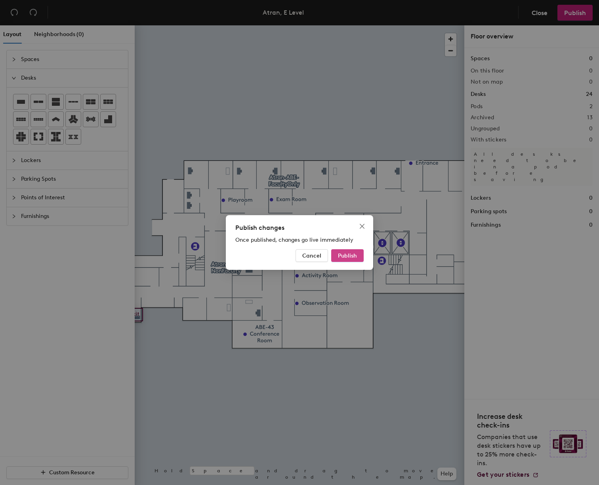
click at [343, 255] on span "Publish" at bounding box center [347, 255] width 19 height 7
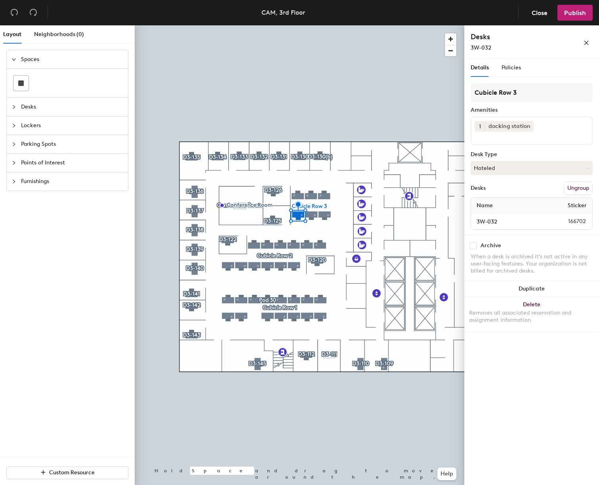
click at [325, 25] on div at bounding box center [299, 25] width 329 height 0
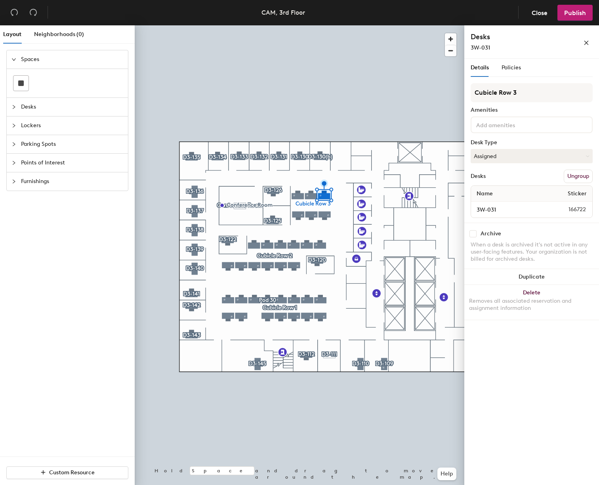
drag, startPoint x: 474, startPoint y: 233, endPoint x: 464, endPoint y: 233, distance: 9.5
click at [472, 233] on input "checkbox" at bounding box center [472, 233] width 7 height 7
checkbox input "true"
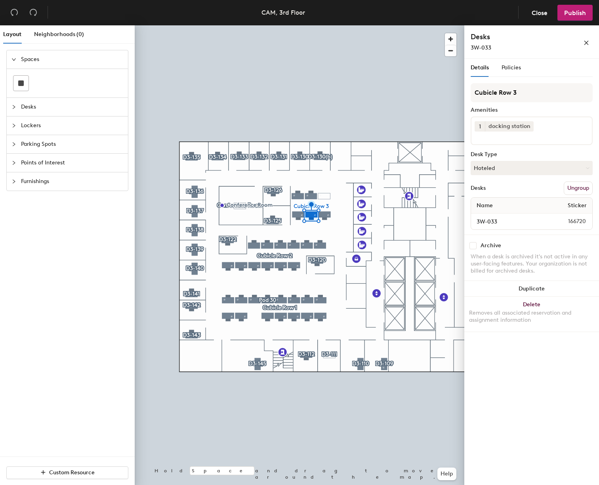
click at [475, 245] on input "checkbox" at bounding box center [472, 245] width 7 height 7
checkbox input "true"
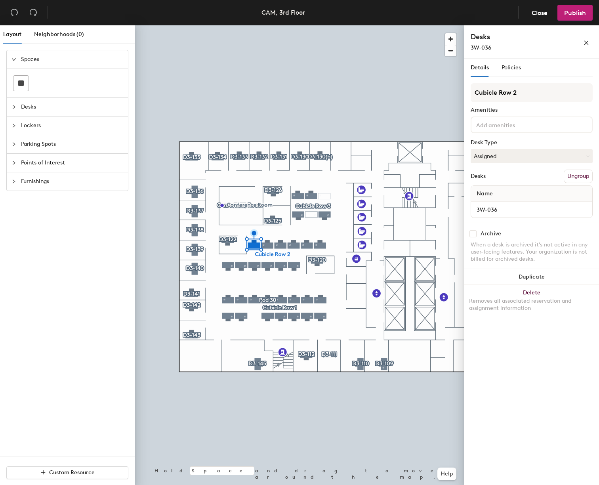
click at [299, 25] on div at bounding box center [299, 25] width 329 height 0
drag, startPoint x: 471, startPoint y: 233, endPoint x: 465, endPoint y: 234, distance: 6.3
click at [471, 233] on input "checkbox" at bounding box center [472, 233] width 7 height 7
checkbox input "true"
click at [225, 25] on div at bounding box center [299, 25] width 329 height 0
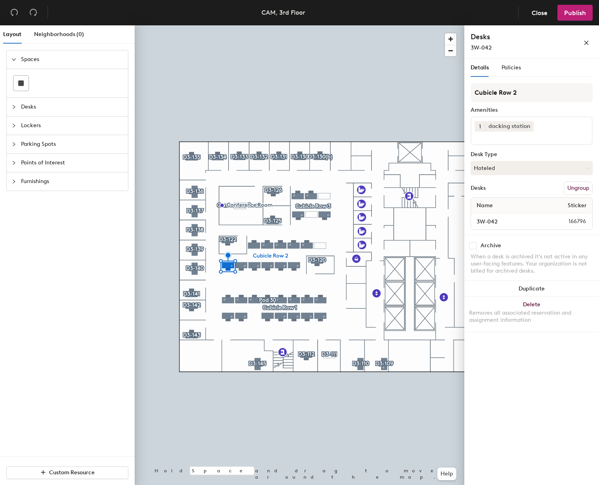
click at [472, 242] on input "checkbox" at bounding box center [472, 245] width 7 height 7
checkbox input "true"
click at [255, 25] on div at bounding box center [299, 25] width 329 height 0
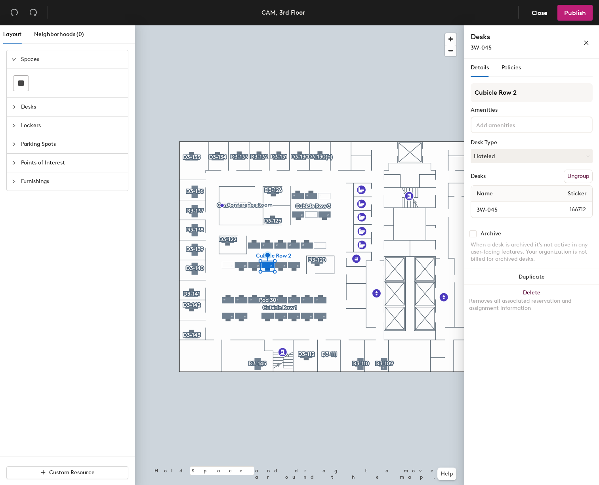
click at [472, 234] on input "checkbox" at bounding box center [472, 233] width 7 height 7
checkbox input "true"
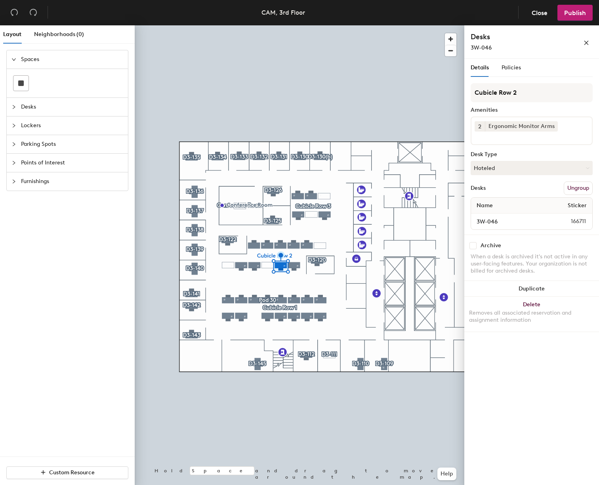
click at [474, 243] on input "checkbox" at bounding box center [472, 245] width 7 height 7
checkbox input "true"
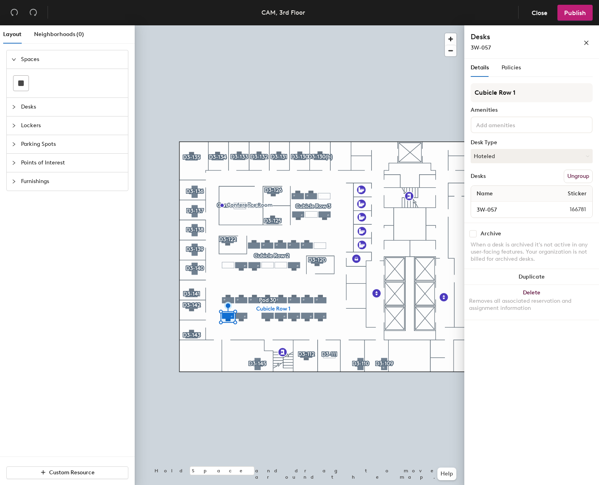
click at [473, 234] on input "checkbox" at bounding box center [472, 233] width 7 height 7
checkbox input "true"
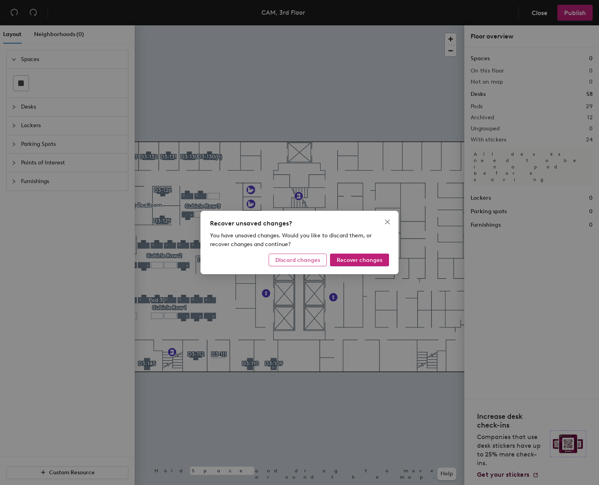
click at [293, 260] on span "Discard changes" at bounding box center [297, 260] width 45 height 7
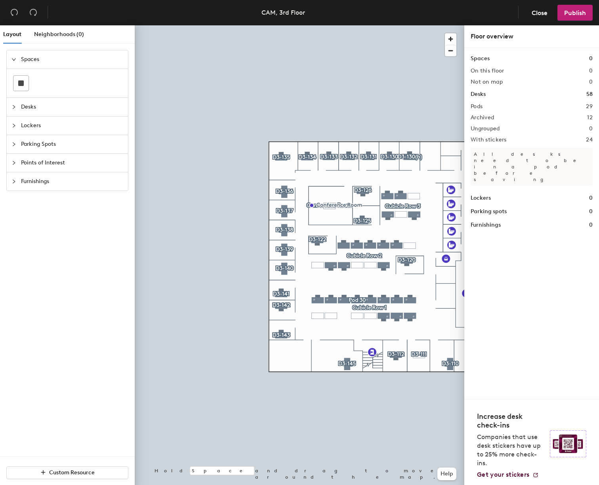
click at [318, 25] on div at bounding box center [299, 25] width 329 height 0
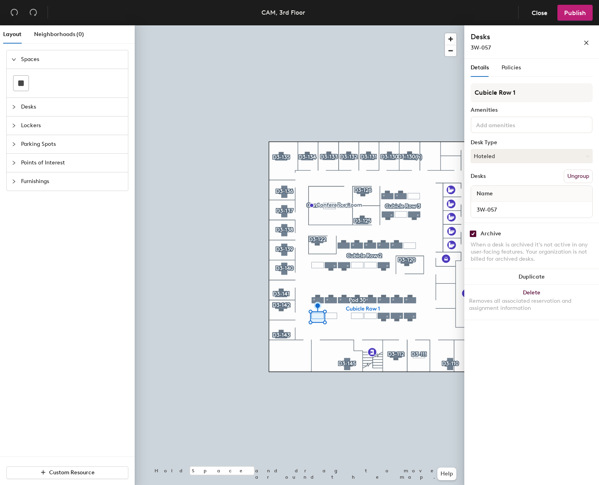
click at [329, 25] on div at bounding box center [299, 25] width 329 height 0
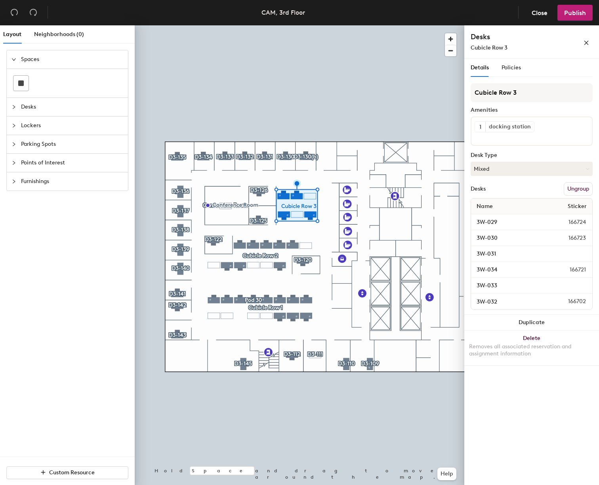
click at [298, 25] on div at bounding box center [299, 25] width 329 height 0
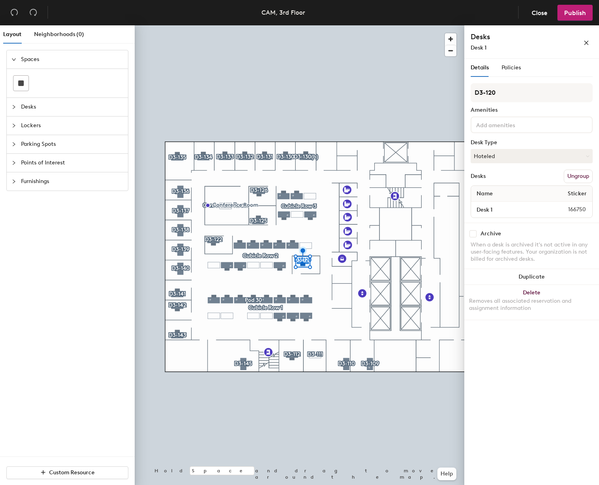
click at [472, 234] on input "checkbox" at bounding box center [472, 233] width 7 height 7
checkbox input "true"
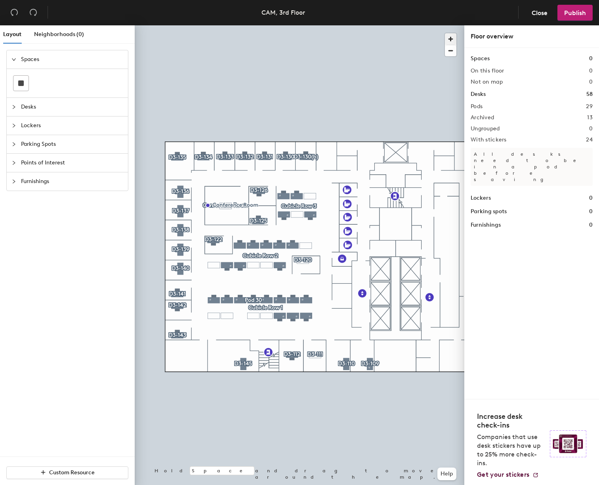
click at [449, 39] on span "button" at bounding box center [450, 38] width 11 height 11
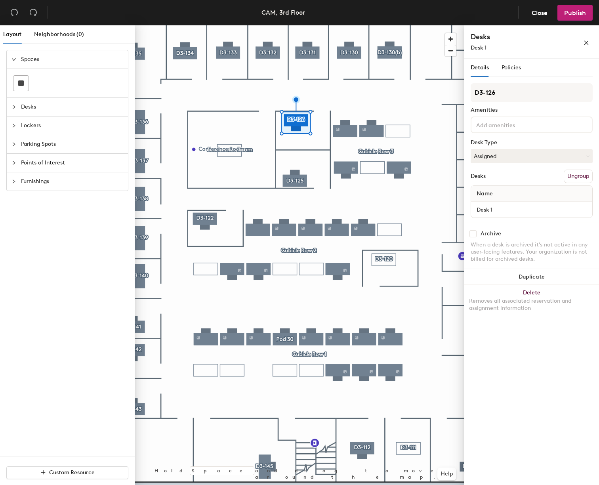
click at [474, 235] on input "checkbox" at bounding box center [472, 233] width 7 height 7
checkbox input "true"
click at [354, 25] on div at bounding box center [299, 25] width 329 height 0
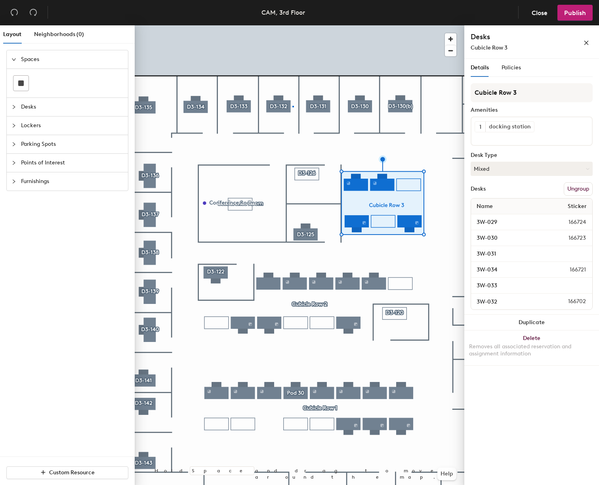
click at [292, 25] on div at bounding box center [299, 25] width 329 height 0
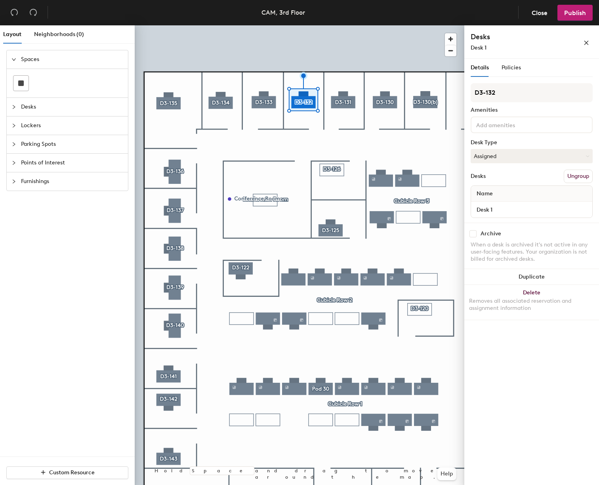
click at [474, 234] on input "checkbox" at bounding box center [472, 233] width 7 height 7
checkbox input "true"
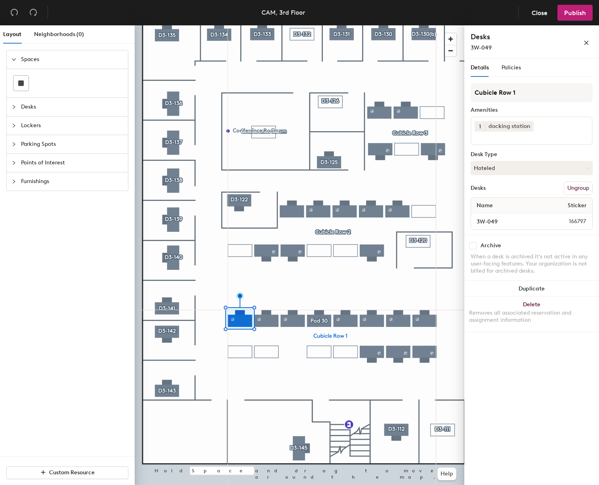
click at [350, 25] on div at bounding box center [299, 25] width 329 height 0
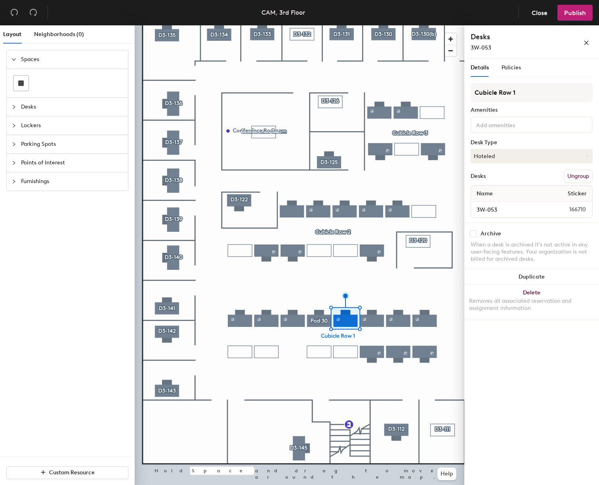
click at [368, 25] on div at bounding box center [299, 25] width 329 height 0
click at [473, 234] on input "checkbox" at bounding box center [472, 233] width 7 height 7
checkbox input "true"
click at [574, 13] on span "Publish" at bounding box center [575, 13] width 22 height 8
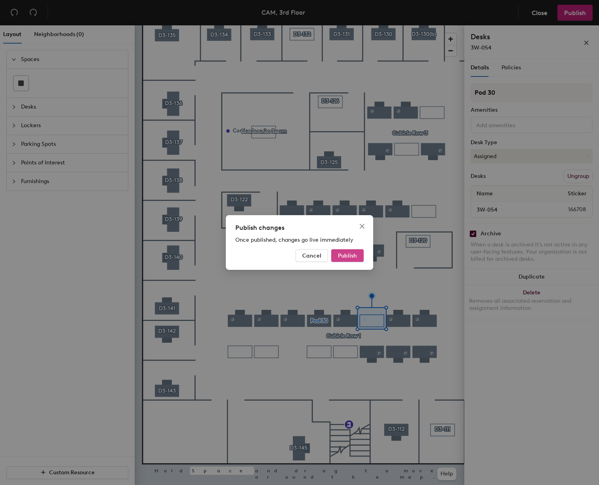
click at [344, 256] on span "Publish" at bounding box center [347, 255] width 19 height 7
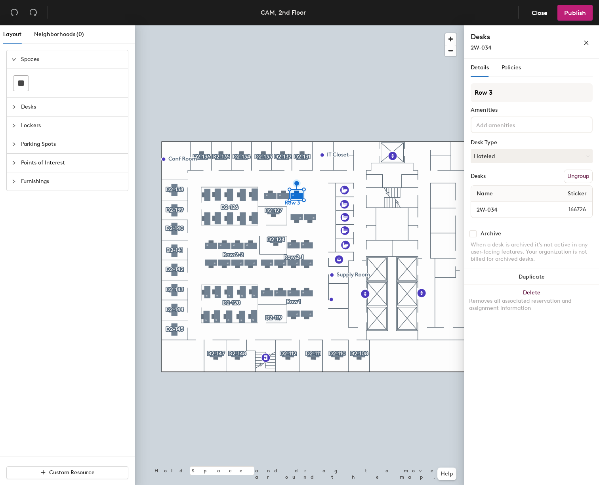
click at [472, 234] on input "checkbox" at bounding box center [472, 233] width 7 height 7
click at [274, 25] on div at bounding box center [299, 25] width 329 height 0
checkbox input "false"
click at [472, 235] on input "checkbox" at bounding box center [472, 233] width 7 height 7
checkbox input "true"
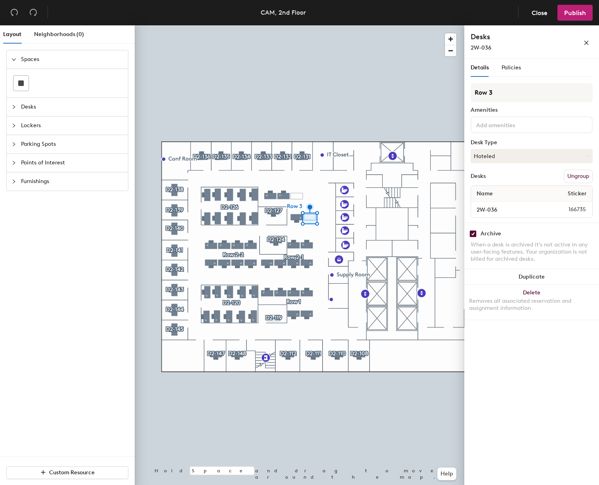
click at [278, 25] on div at bounding box center [299, 25] width 329 height 0
drag, startPoint x: 472, startPoint y: 234, endPoint x: 469, endPoint y: 236, distance: 4.5
click at [472, 233] on input "checkbox" at bounding box center [472, 233] width 7 height 7
checkbox input "true"
drag, startPoint x: 473, startPoint y: 232, endPoint x: 467, endPoint y: 234, distance: 6.1
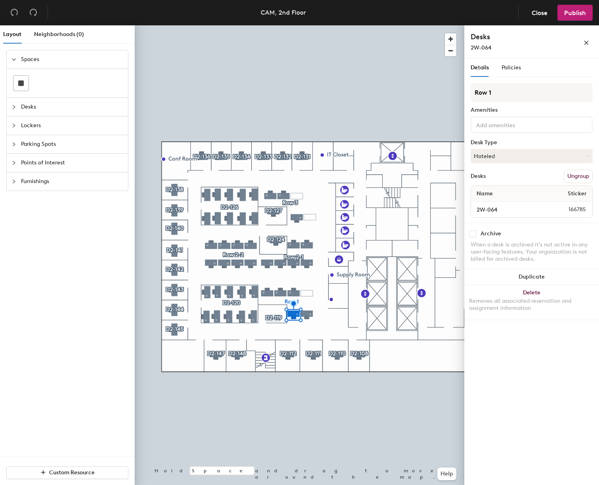
click at [473, 232] on input "checkbox" at bounding box center [472, 233] width 7 height 7
checkbox input "true"
click at [309, 25] on div at bounding box center [299, 25] width 329 height 0
click at [474, 233] on input "checkbox" at bounding box center [472, 233] width 7 height 7
checkbox input "true"
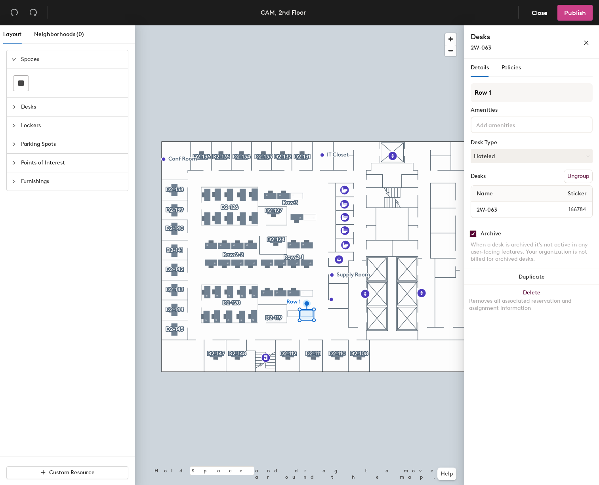
click at [568, 12] on span "Publish" at bounding box center [575, 13] width 22 height 8
click at [571, 13] on span "Publish" at bounding box center [575, 13] width 22 height 8
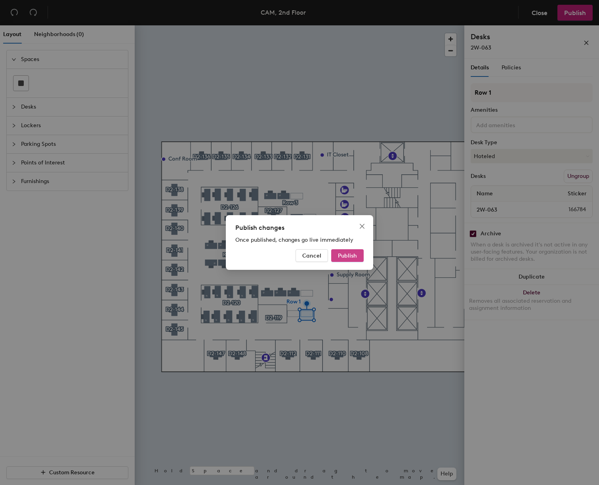
click at [350, 257] on span "Publish" at bounding box center [347, 255] width 19 height 7
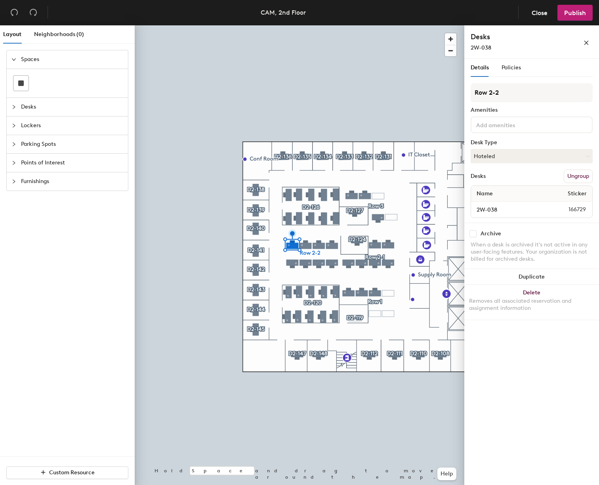
click at [475, 234] on input "checkbox" at bounding box center [472, 233] width 7 height 7
checkbox input "true"
click at [474, 233] on input "checkbox" at bounding box center [472, 233] width 7 height 7
checkbox input "true"
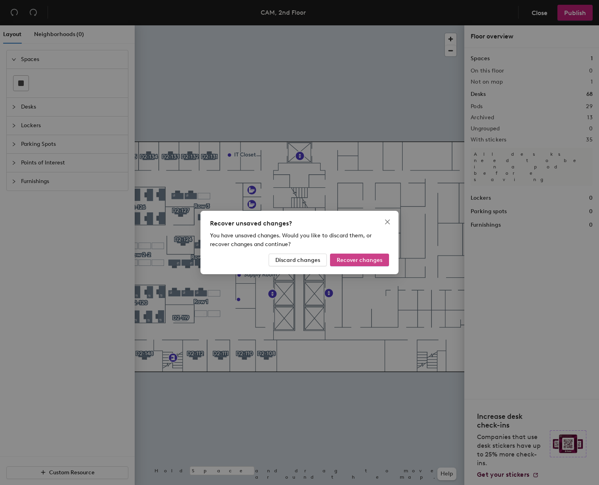
click at [350, 261] on span "Recover changes" at bounding box center [360, 260] width 46 height 7
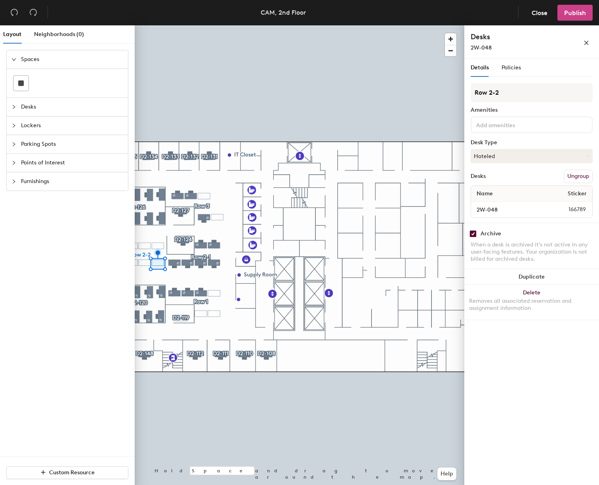
click at [574, 15] on span "Publish" at bounding box center [575, 13] width 22 height 8
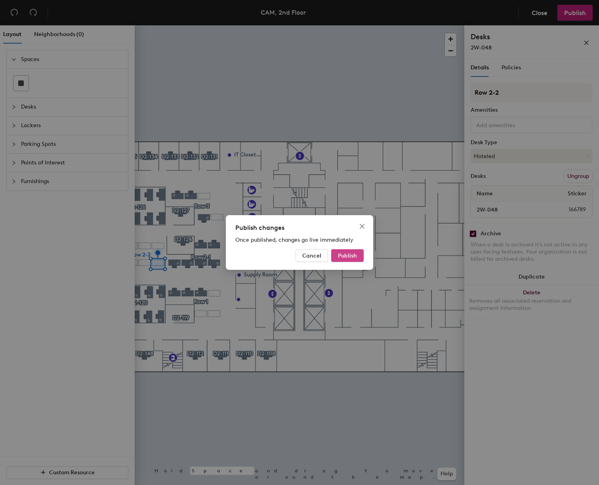
click at [340, 255] on span "Publish" at bounding box center [347, 255] width 19 height 7
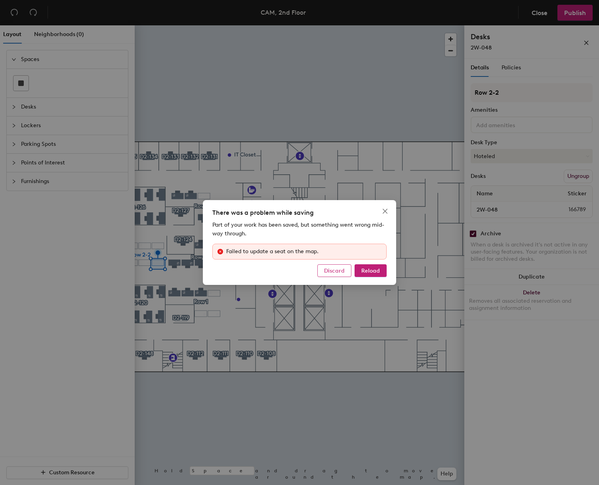
click at [335, 272] on span "Discard" at bounding box center [334, 270] width 21 height 7
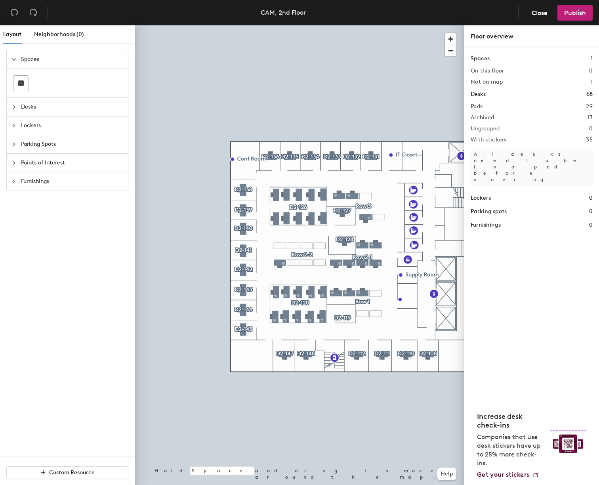
click at [275, 25] on div at bounding box center [299, 25] width 329 height 0
click at [353, 25] on div at bounding box center [299, 25] width 329 height 0
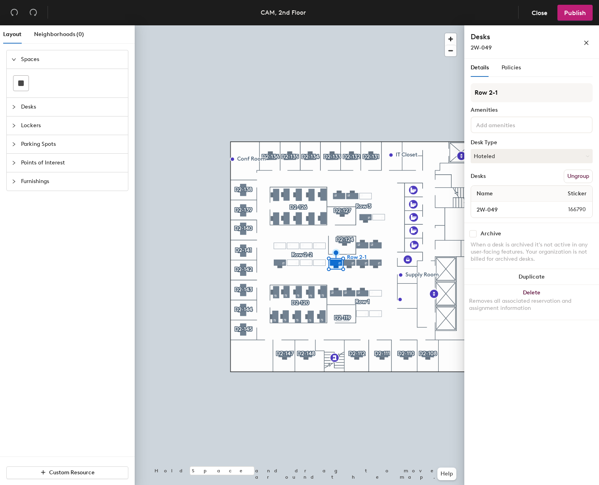
click at [379, 25] on div at bounding box center [299, 25] width 329 height 0
click at [473, 234] on input "checkbox" at bounding box center [472, 233] width 7 height 7
checkbox input "true"
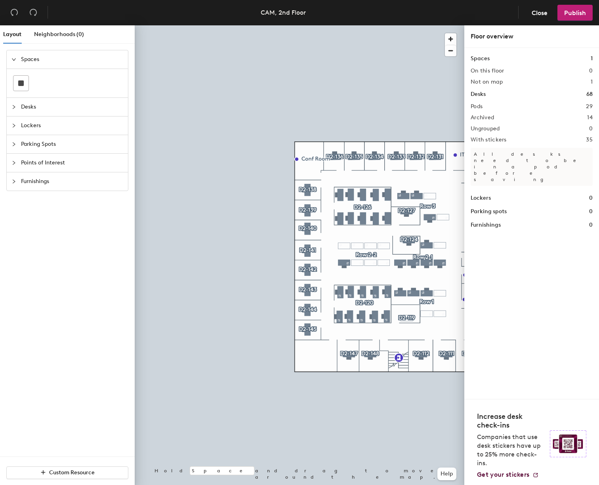
click at [345, 25] on div at bounding box center [299, 25] width 329 height 0
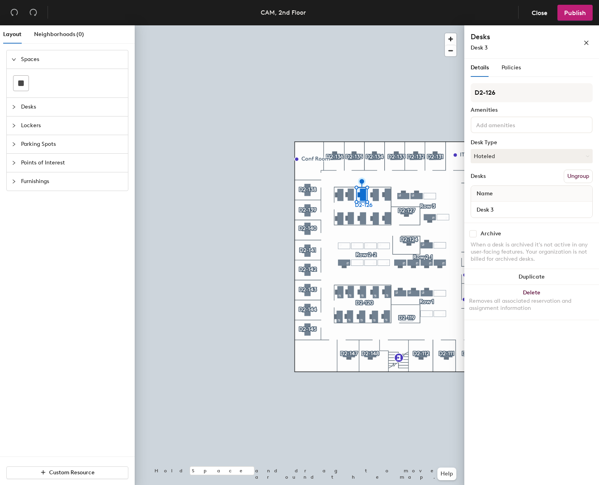
click at [475, 232] on input "checkbox" at bounding box center [472, 233] width 7 height 7
checkbox input "true"
click at [377, 25] on div at bounding box center [299, 25] width 329 height 0
click at [472, 234] on input "checkbox" at bounding box center [472, 233] width 7 height 7
checkbox input "true"
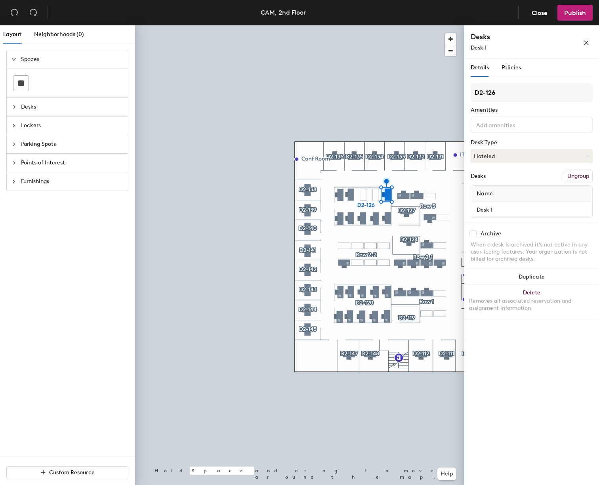
click at [474, 232] on input "checkbox" at bounding box center [472, 233] width 7 height 7
checkbox input "true"
click at [364, 25] on div at bounding box center [299, 25] width 329 height 0
click at [472, 233] on input "checkbox" at bounding box center [472, 233] width 7 height 7
checkbox input "true"
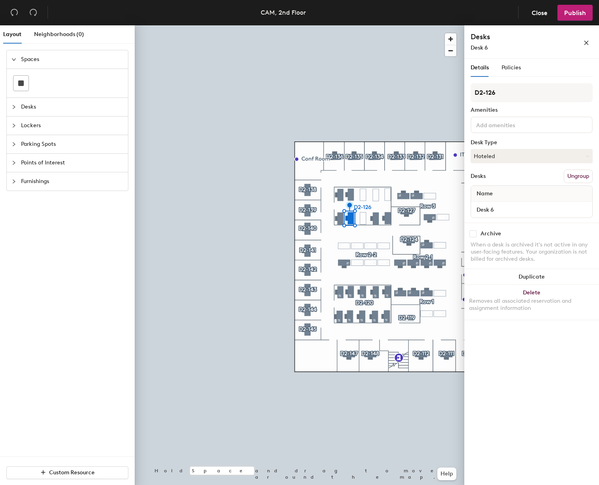
click at [472, 232] on input "checkbox" at bounding box center [472, 233] width 7 height 7
checkbox input "true"
click at [341, 25] on div at bounding box center [299, 25] width 329 height 0
drag, startPoint x: 472, startPoint y: 234, endPoint x: 465, endPoint y: 233, distance: 7.3
click at [472, 234] on input "checkbox" at bounding box center [472, 233] width 7 height 7
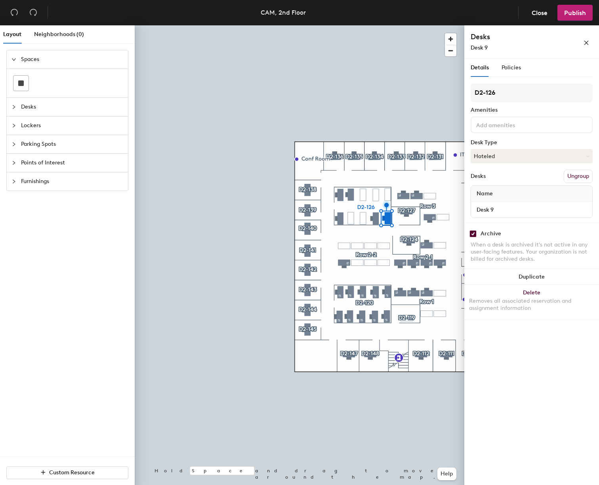
checkbox input "true"
click at [375, 25] on div at bounding box center [299, 25] width 329 height 0
click at [473, 233] on input "checkbox" at bounding box center [472, 233] width 7 height 7
checkbox input "true"
click at [568, 13] on span "Publish" at bounding box center [575, 13] width 22 height 8
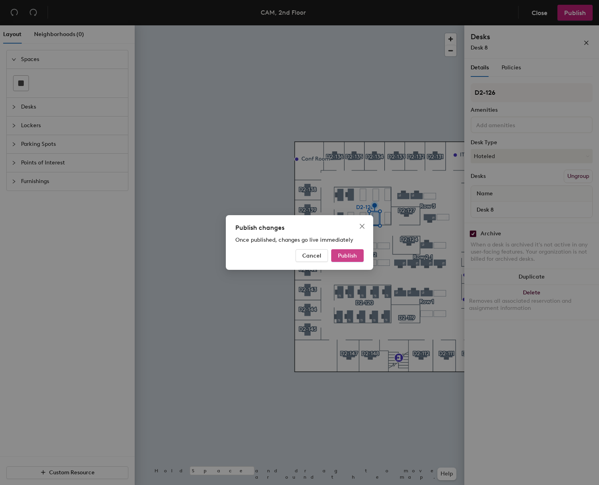
click at [341, 256] on span "Publish" at bounding box center [347, 255] width 19 height 7
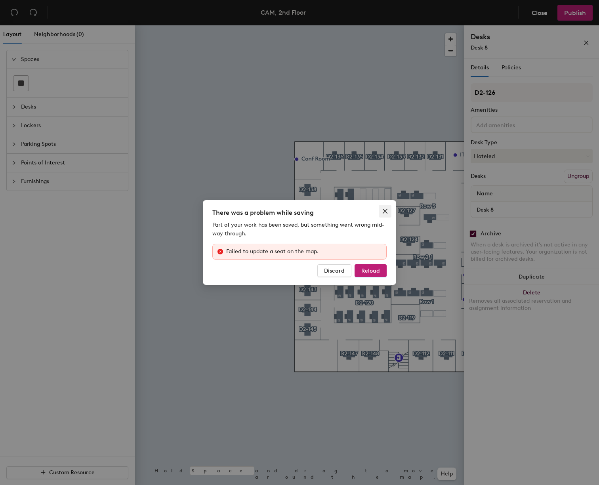
click at [385, 211] on icon "close" at bounding box center [385, 211] width 5 height 5
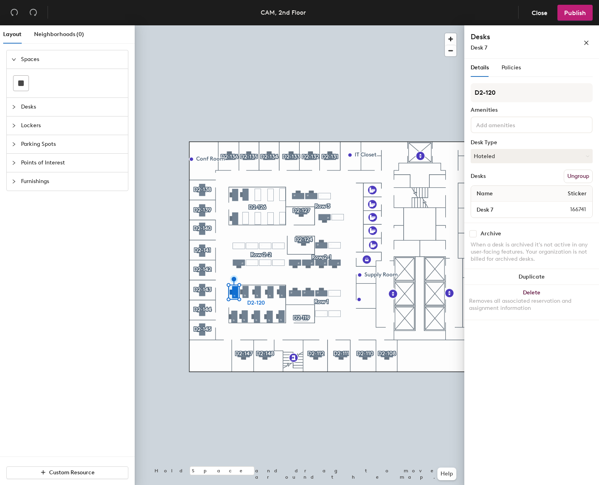
click at [472, 236] on input "checkbox" at bounding box center [472, 233] width 7 height 7
checkbox input "true"
click at [473, 235] on input "checkbox" at bounding box center [472, 233] width 7 height 7
checkbox input "true"
click at [472, 233] on input "checkbox" at bounding box center [472, 233] width 7 height 7
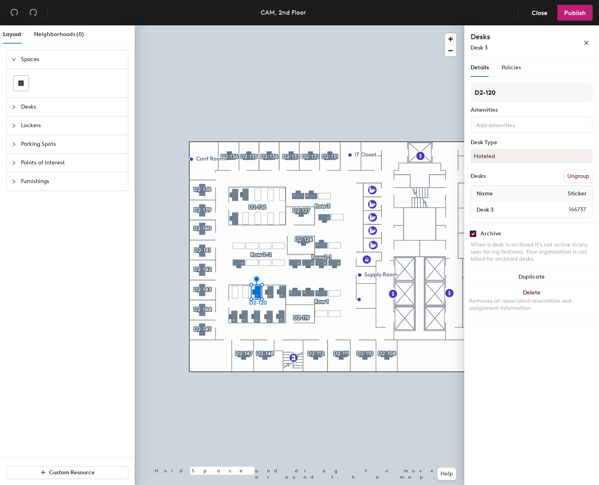
checkbox input "true"
drag, startPoint x: 473, startPoint y: 234, endPoint x: 465, endPoint y: 236, distance: 8.3
click at [473, 234] on input "checkbox" at bounding box center [472, 233] width 7 height 7
checkbox input "true"
click at [474, 235] on input "checkbox" at bounding box center [472, 233] width 7 height 7
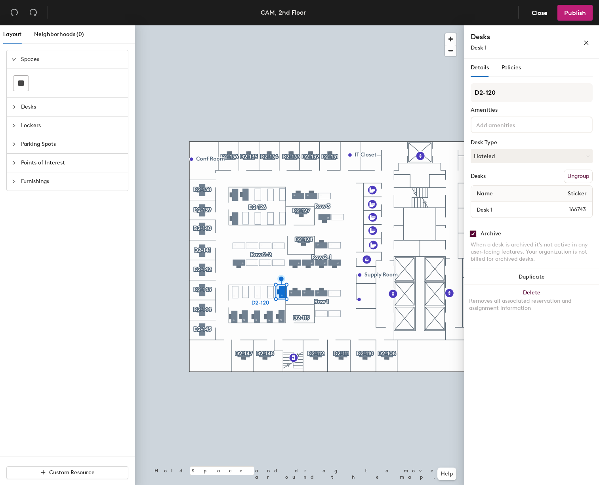
checkbox input "true"
click at [474, 233] on input "checkbox" at bounding box center [472, 233] width 7 height 7
checkbox input "true"
click at [474, 234] on input "checkbox" at bounding box center [472, 233] width 7 height 7
checkbox input "true"
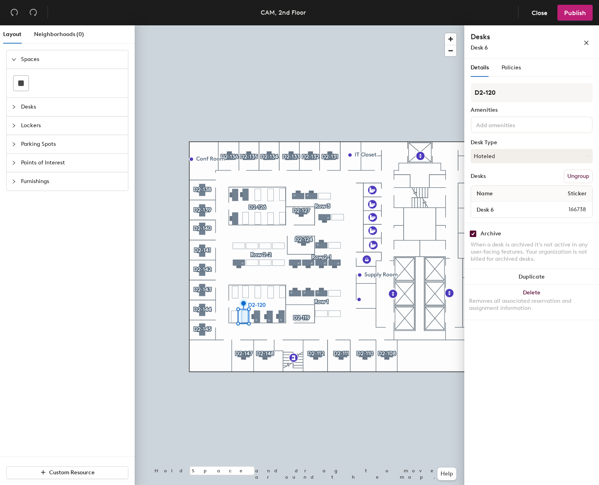
click at [257, 25] on div at bounding box center [299, 25] width 329 height 0
click at [475, 235] on input "checkbox" at bounding box center [472, 233] width 7 height 7
checkbox input "true"
click at [267, 25] on div at bounding box center [299, 25] width 329 height 0
click at [473, 234] on input "checkbox" at bounding box center [472, 233] width 7 height 7
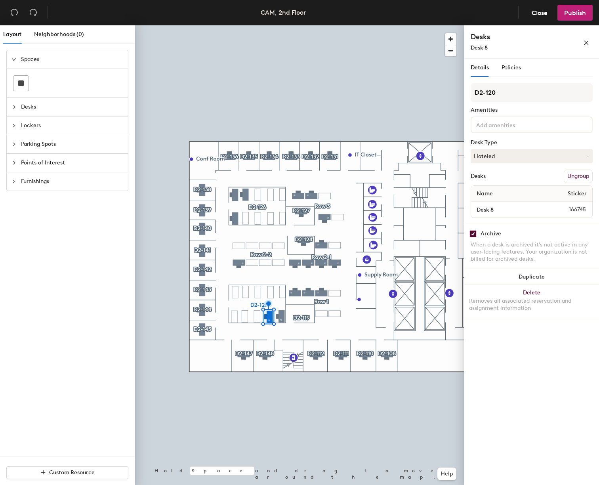
checkbox input "true"
click at [474, 236] on input "checkbox" at bounding box center [472, 233] width 7 height 7
checkbox input "true"
drag, startPoint x: 471, startPoint y: 231, endPoint x: 466, endPoint y: 234, distance: 5.7
click at [471, 231] on input "checkbox" at bounding box center [472, 233] width 7 height 7
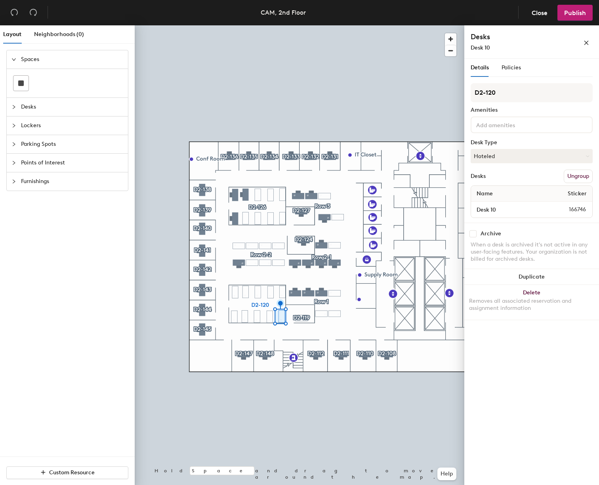
checkbox input "false"
click at [568, 13] on span "Publish" at bounding box center [575, 13] width 22 height 8
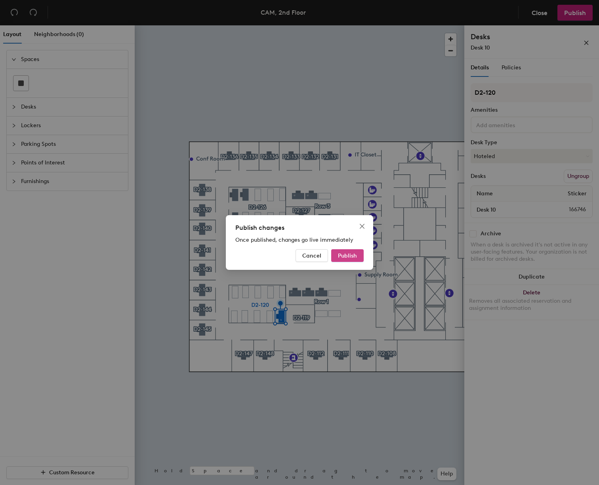
click at [343, 253] on span "Publish" at bounding box center [347, 255] width 19 height 7
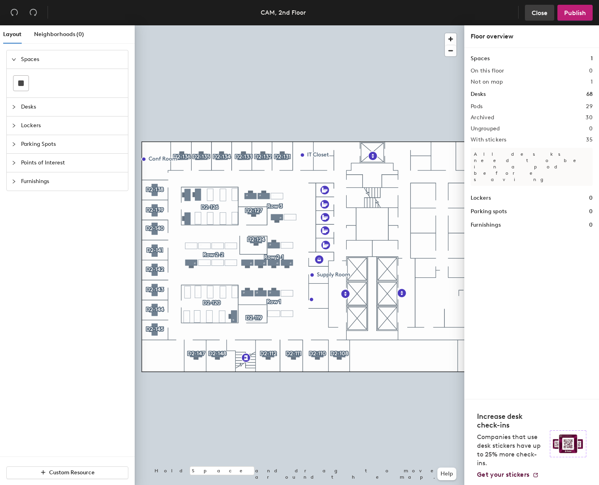
click at [536, 13] on span "Close" at bounding box center [539, 13] width 16 height 8
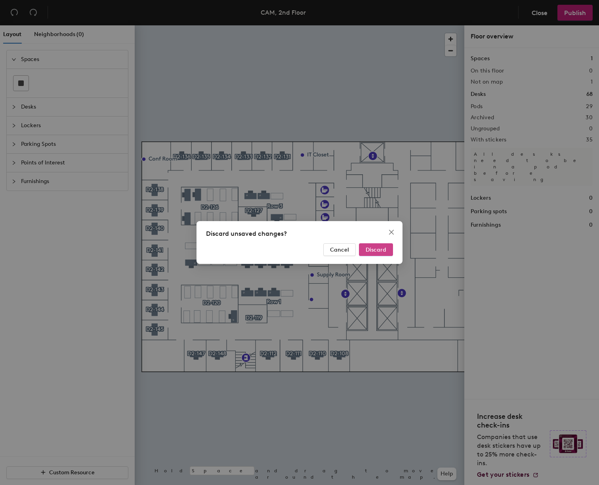
click at [377, 250] on span "Discard" at bounding box center [376, 249] width 21 height 7
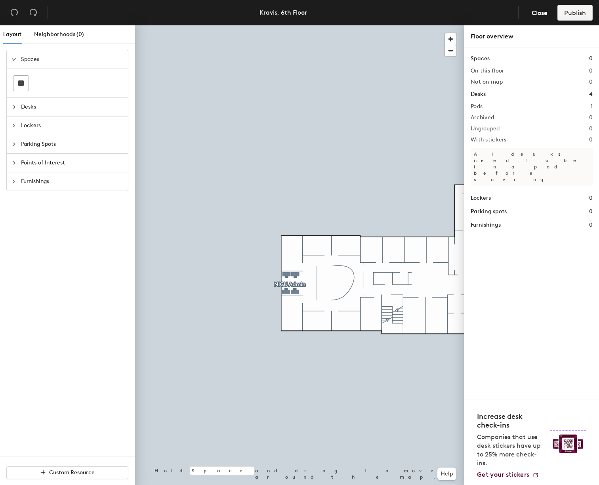
click at [291, 25] on div at bounding box center [299, 25] width 329 height 0
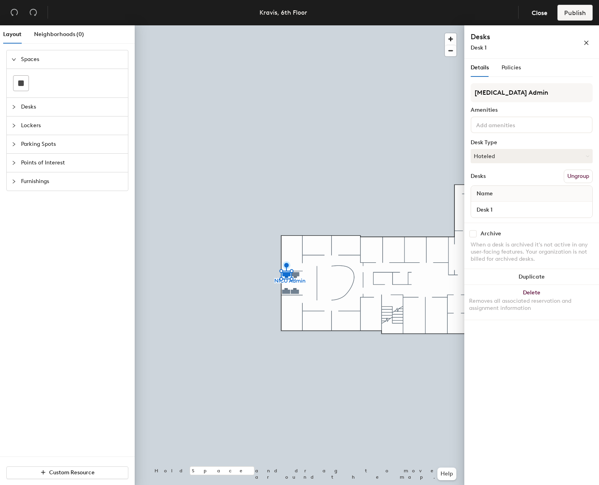
click at [474, 235] on input "checkbox" at bounding box center [472, 233] width 7 height 7
checkbox input "true"
click at [474, 235] on input "checkbox" at bounding box center [472, 233] width 7 height 7
checkbox input "true"
click at [470, 234] on input "checkbox" at bounding box center [472, 233] width 7 height 7
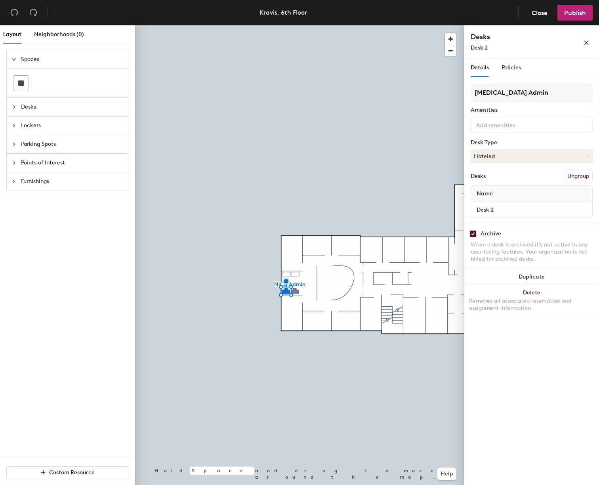
checkbox input "true"
click at [303, 25] on div at bounding box center [299, 25] width 329 height 0
click at [472, 235] on input "checkbox" at bounding box center [472, 233] width 7 height 7
checkbox input "true"
click at [383, 25] on div at bounding box center [299, 25] width 329 height 0
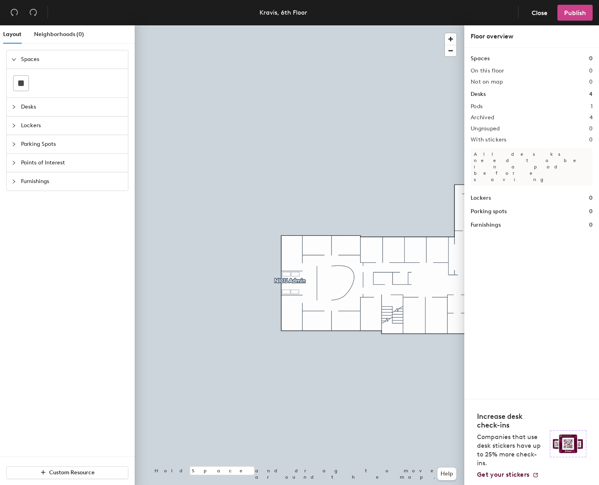
click at [567, 15] on span "Publish" at bounding box center [575, 13] width 22 height 8
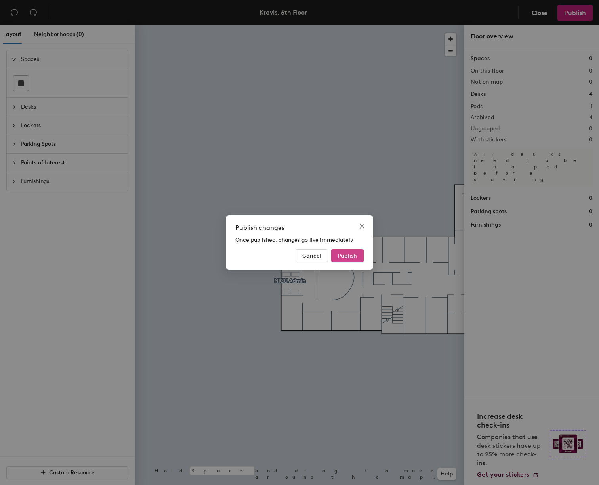
click at [346, 256] on span "Publish" at bounding box center [347, 255] width 19 height 7
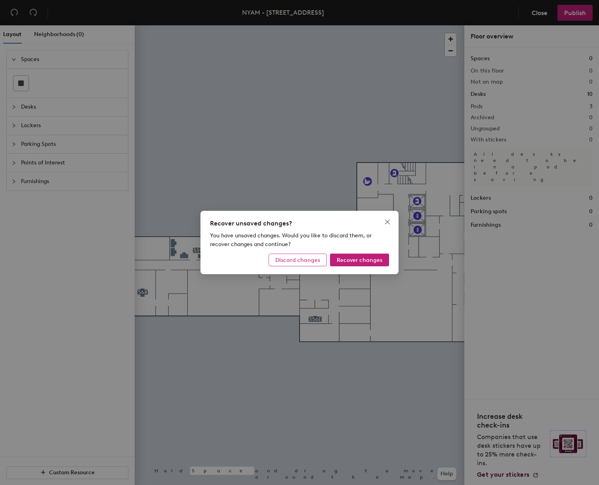
click at [303, 259] on span "Discard changes" at bounding box center [297, 260] width 45 height 7
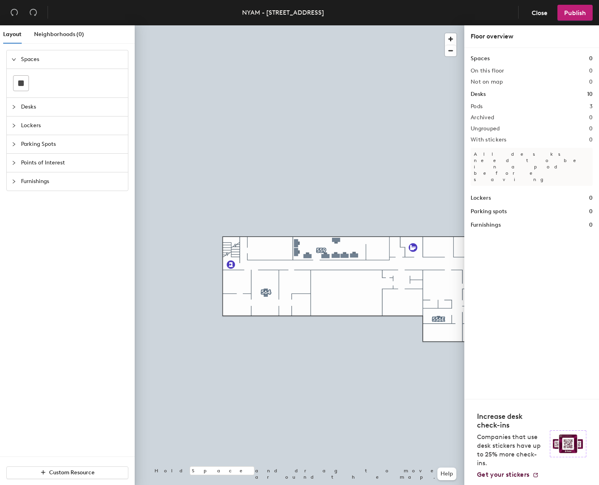
click at [298, 25] on div at bounding box center [299, 25] width 329 height 0
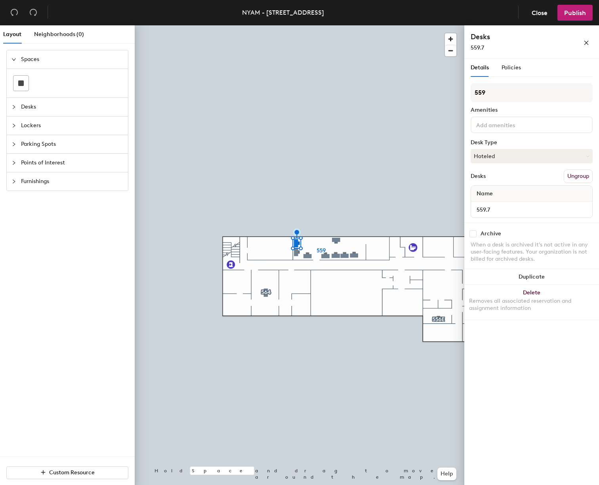
click at [472, 234] on input "checkbox" at bounding box center [472, 233] width 7 height 7
checkbox input "true"
click at [297, 25] on div at bounding box center [299, 25] width 329 height 0
click at [337, 25] on div at bounding box center [299, 25] width 329 height 0
click at [474, 234] on input "checkbox" at bounding box center [472, 233] width 7 height 7
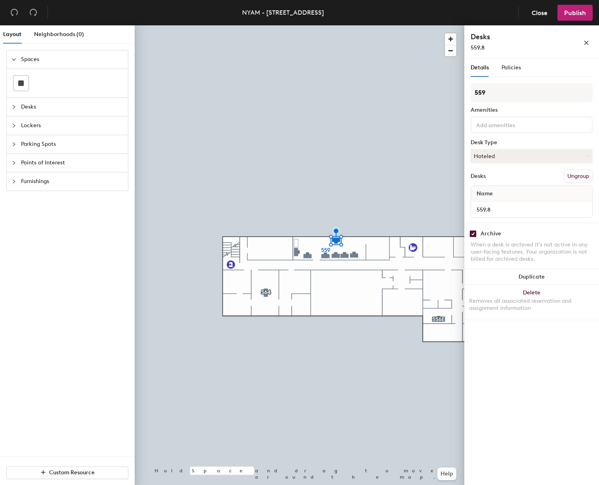
checkbox input "true"
click at [470, 233] on input "checkbox" at bounding box center [472, 233] width 7 height 7
checkbox input "true"
click at [572, 13] on span "Publish" at bounding box center [575, 13] width 22 height 8
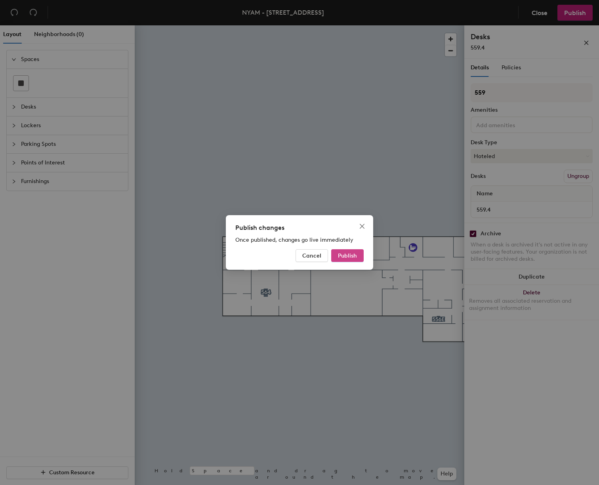
click at [345, 255] on span "Publish" at bounding box center [347, 255] width 19 height 7
